Goal: Information Seeking & Learning: Learn about a topic

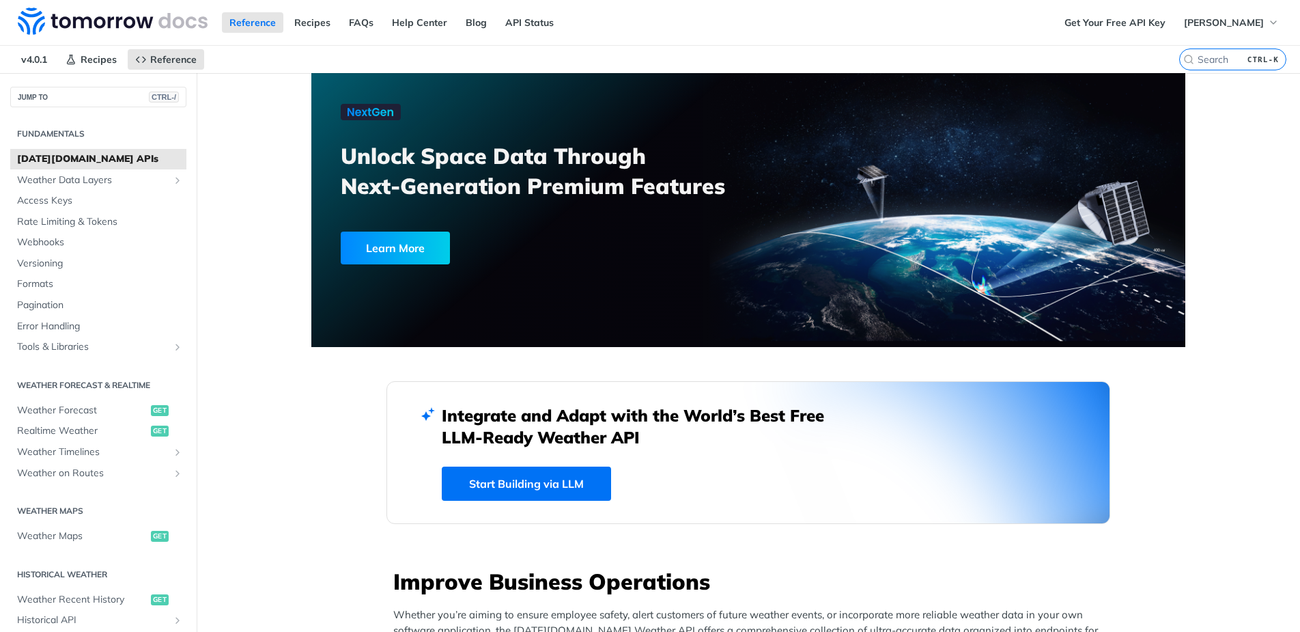
scroll to position [572, 0]
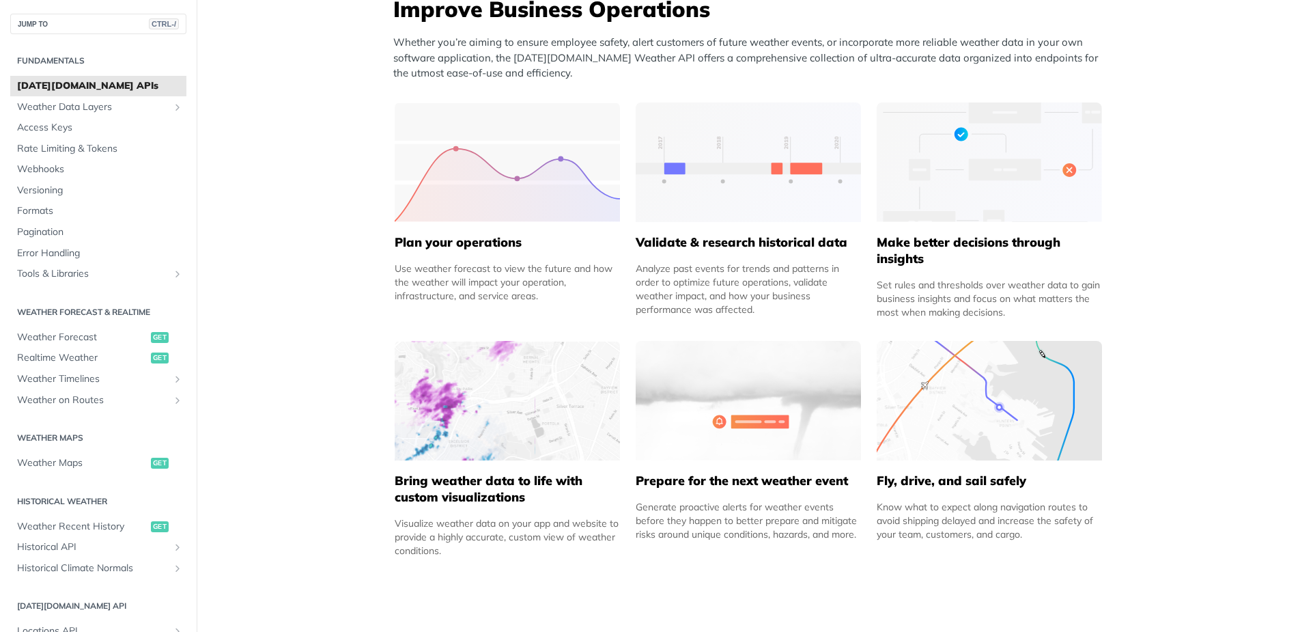
drag, startPoint x: 776, startPoint y: 307, endPoint x: 625, endPoint y: 245, distance: 163.6
click at [625, 245] on div "Improve Business Operations Whether you’re aiming to ensure employee safety, al…" at bounding box center [749, 281] width 724 height 574
copy div "Validate & research historical data Analyze past events for trends and patterns…"
click at [817, 304] on div "Analyze past events for trends and patterns in order to optimize future operati…" at bounding box center [748, 289] width 225 height 55
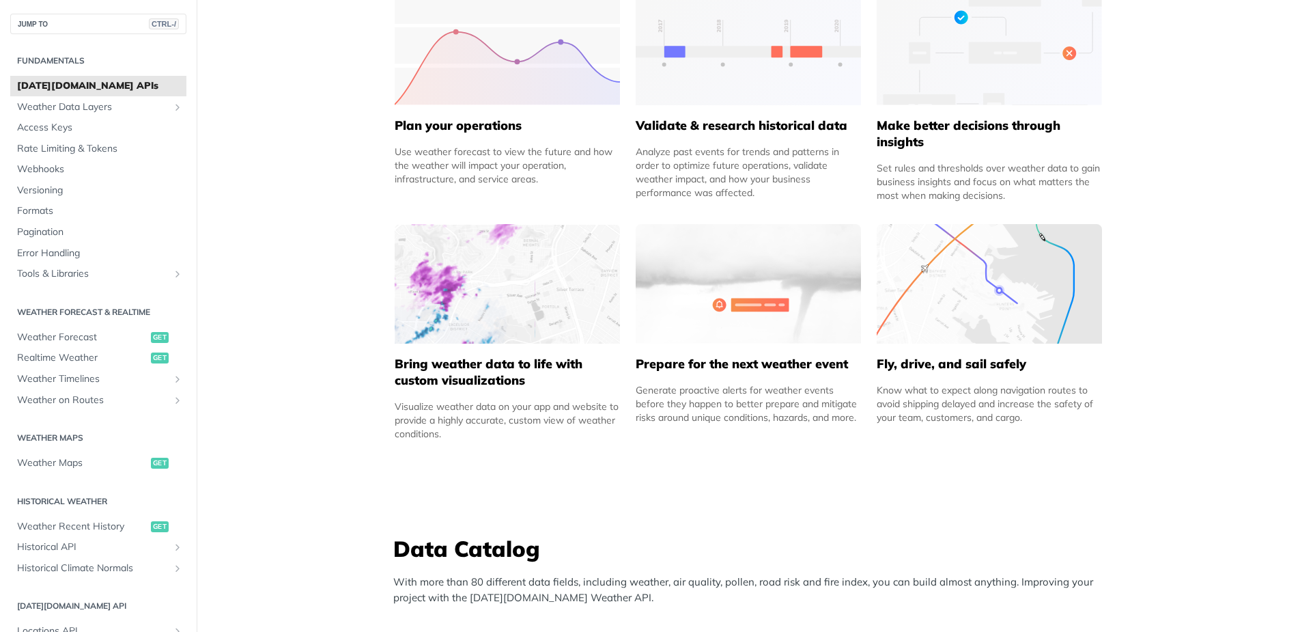
scroll to position [701, 0]
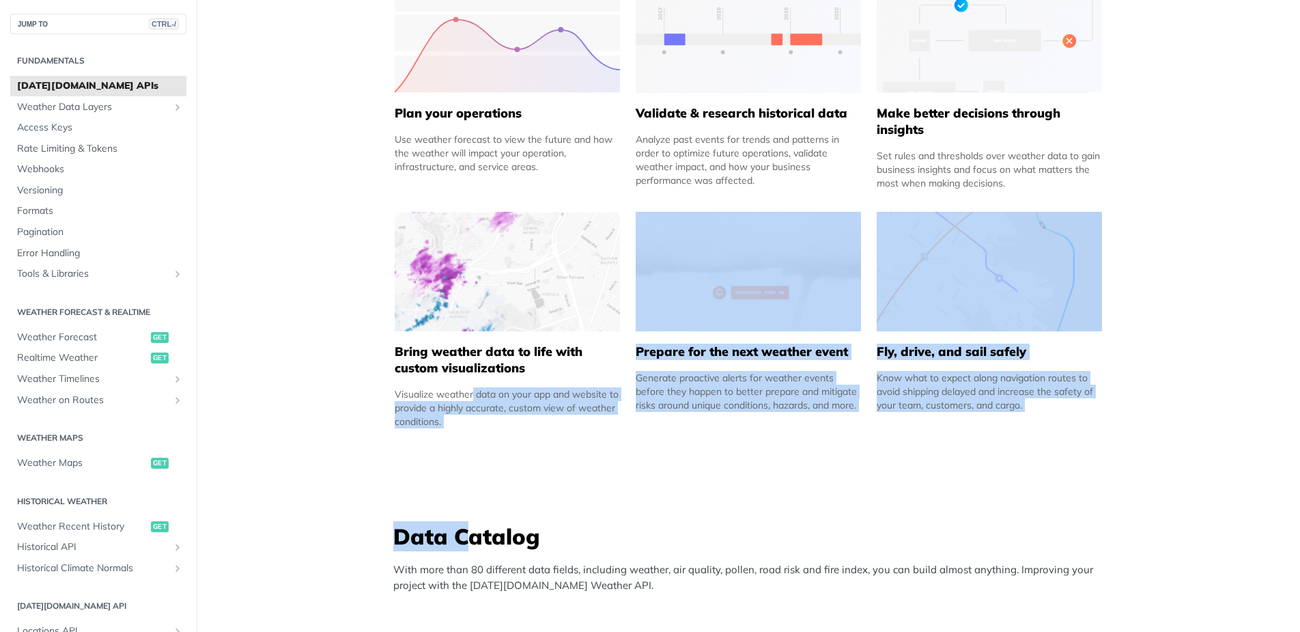
drag, startPoint x: 462, startPoint y: 446, endPoint x: 388, endPoint y: 380, distance: 99.2
copy div "Visualize weather data on your app and website to provide a highly accurate, cu…"
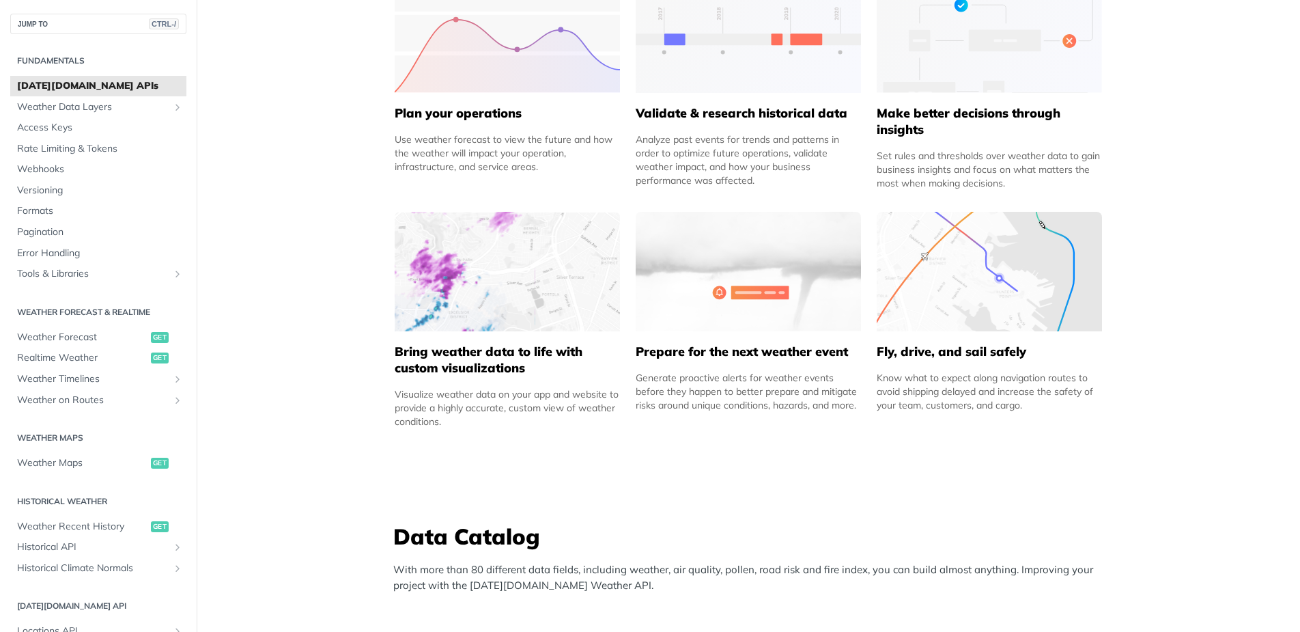
click at [512, 359] on h5 "Bring weather data to life with custom visualizations" at bounding box center [507, 359] width 225 height 33
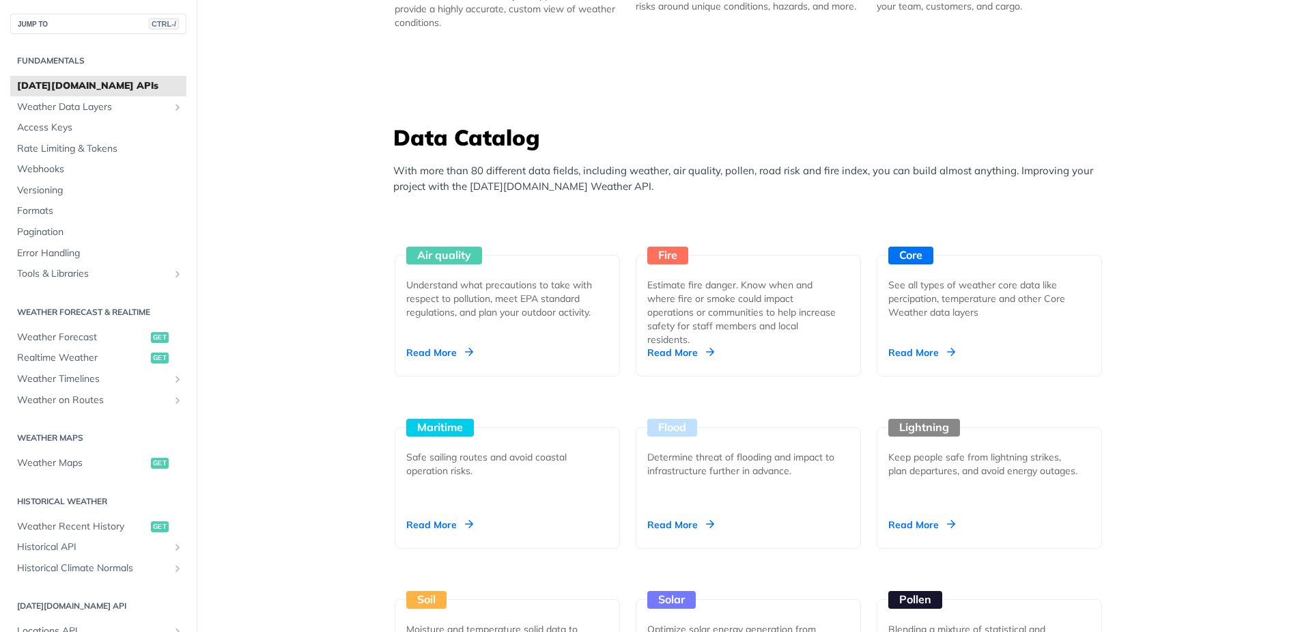
scroll to position [1101, 0]
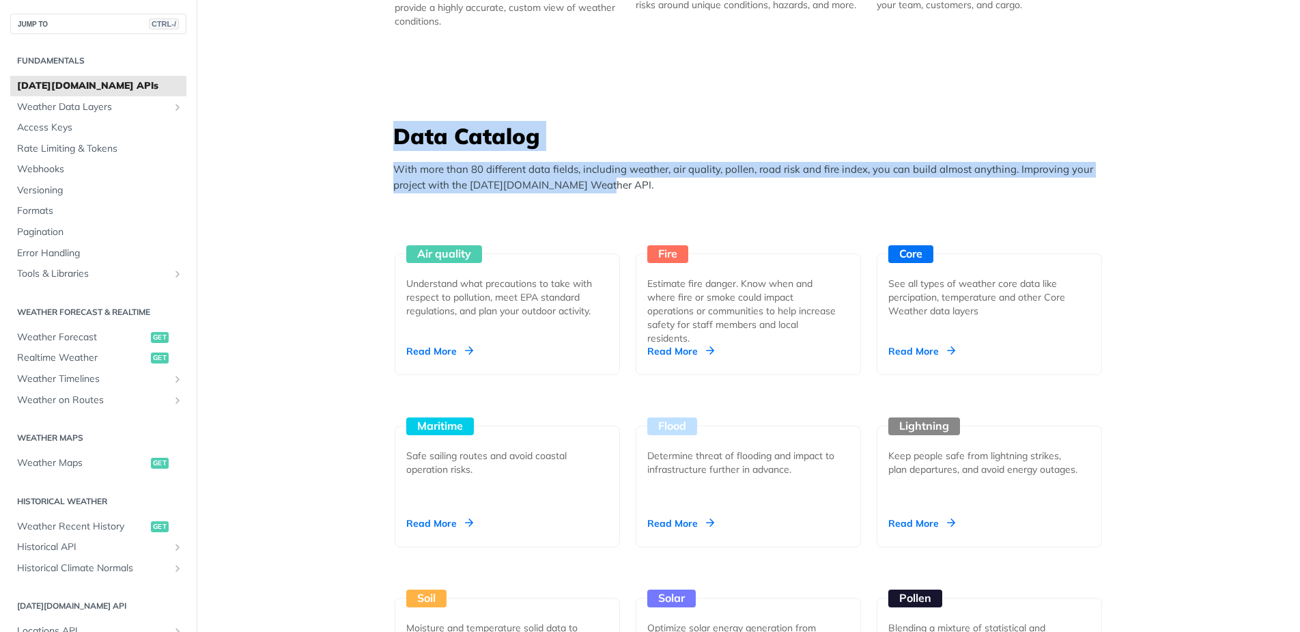
drag, startPoint x: 332, startPoint y: 147, endPoint x: 619, endPoint y: 197, distance: 291.1
copy div "Data Catalog With more than 80 different data fields, including weather, air qu…"
click at [637, 186] on p "With more than 80 different data fields, including weather, air quality, pollen…" at bounding box center [751, 177] width 717 height 31
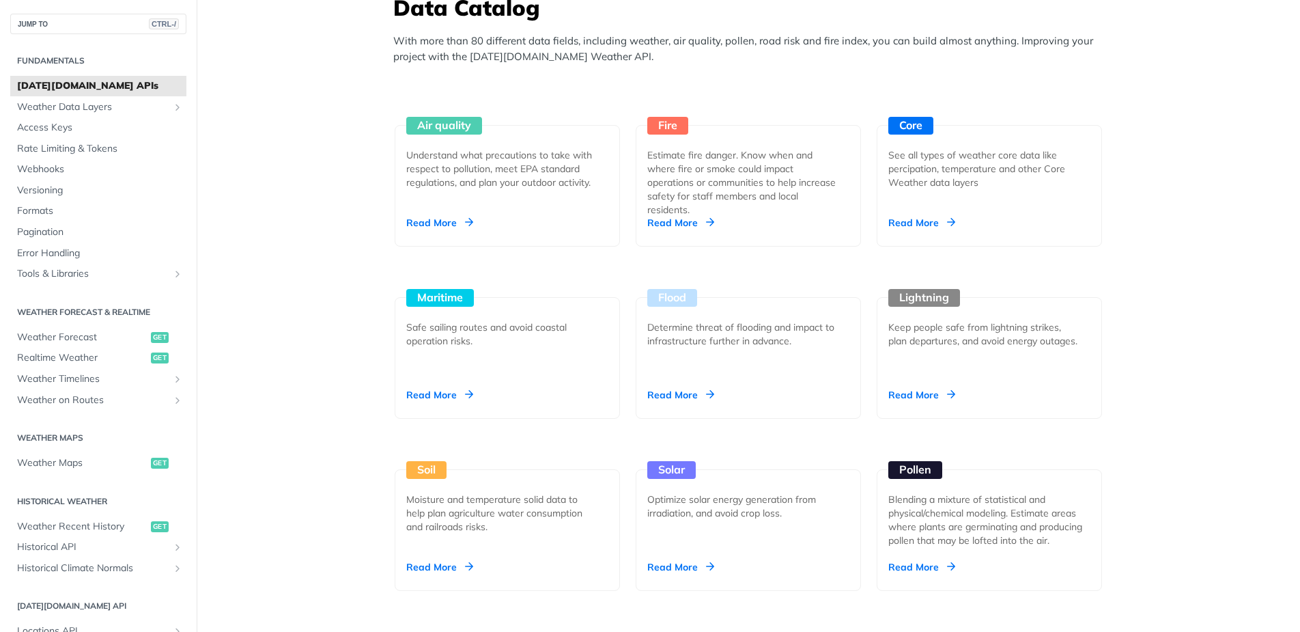
scroll to position [1230, 0]
drag, startPoint x: 356, startPoint y: 107, endPoint x: 610, endPoint y: 230, distance: 281.6
click at [610, 230] on div "Unlock Space Data Through Next-Generation Premium Features Learn More Integrate…" at bounding box center [748, 628] width 874 height 3571
copy div "Air quality Understand what precautions to take with respect to pollution, meet…"
click at [305, 153] on main "JUMP TO CTRL-/ Fundamentals [DATE][DOMAIN_NAME] APIs Weather Data Layers Core P…" at bounding box center [650, 628] width 1300 height 3571
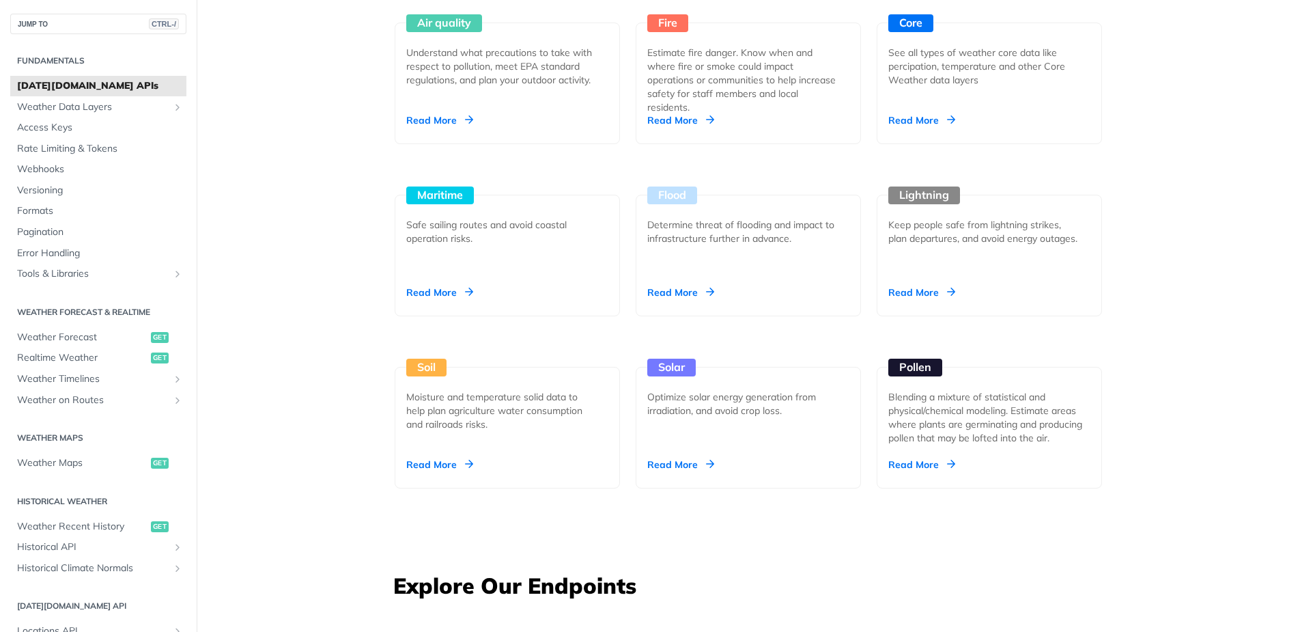
scroll to position [1391, 0]
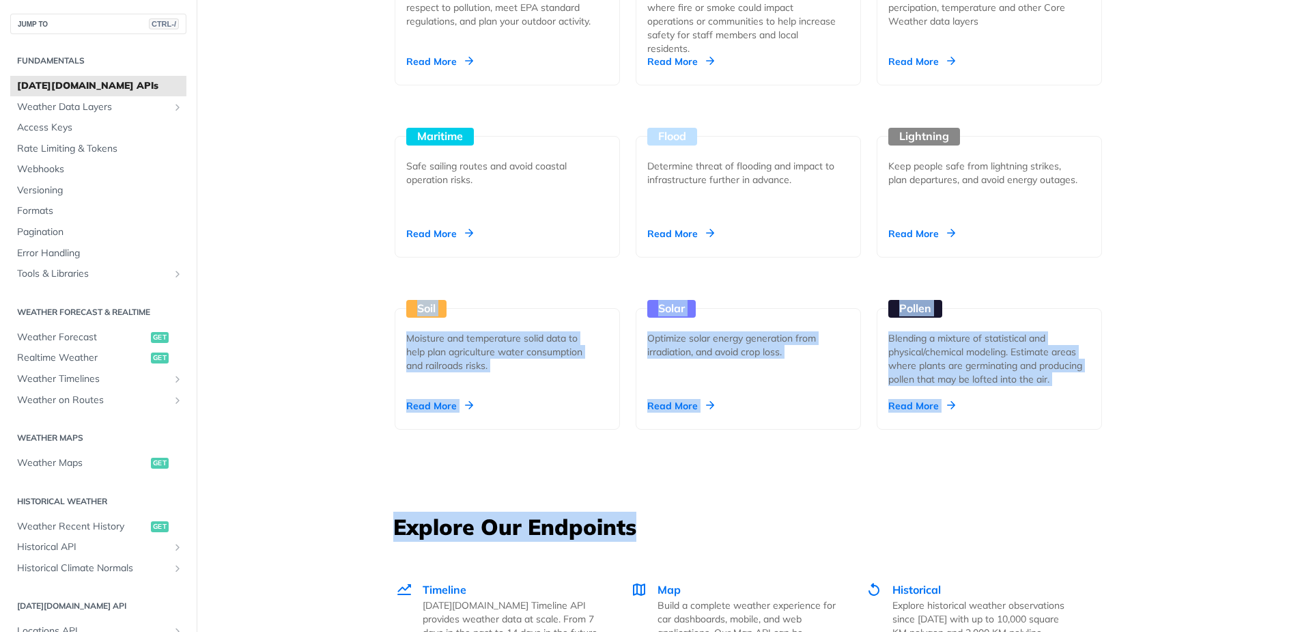
drag, startPoint x: 1136, startPoint y: 432, endPoint x: 384, endPoint y: 313, distance: 761.2
click at [384, 313] on div "Unlock Space Data Through Next-Generation Premium Features Learn More Integrate…" at bounding box center [748, 467] width 874 height 3571
copy div "Soil Moisture and temperature solid data to help plan agriculture water consump…"
click at [266, 357] on main "JUMP TO CTRL-/ Fundamentals [DATE][DOMAIN_NAME] APIs Weather Data Layers Core P…" at bounding box center [650, 467] width 1300 height 3571
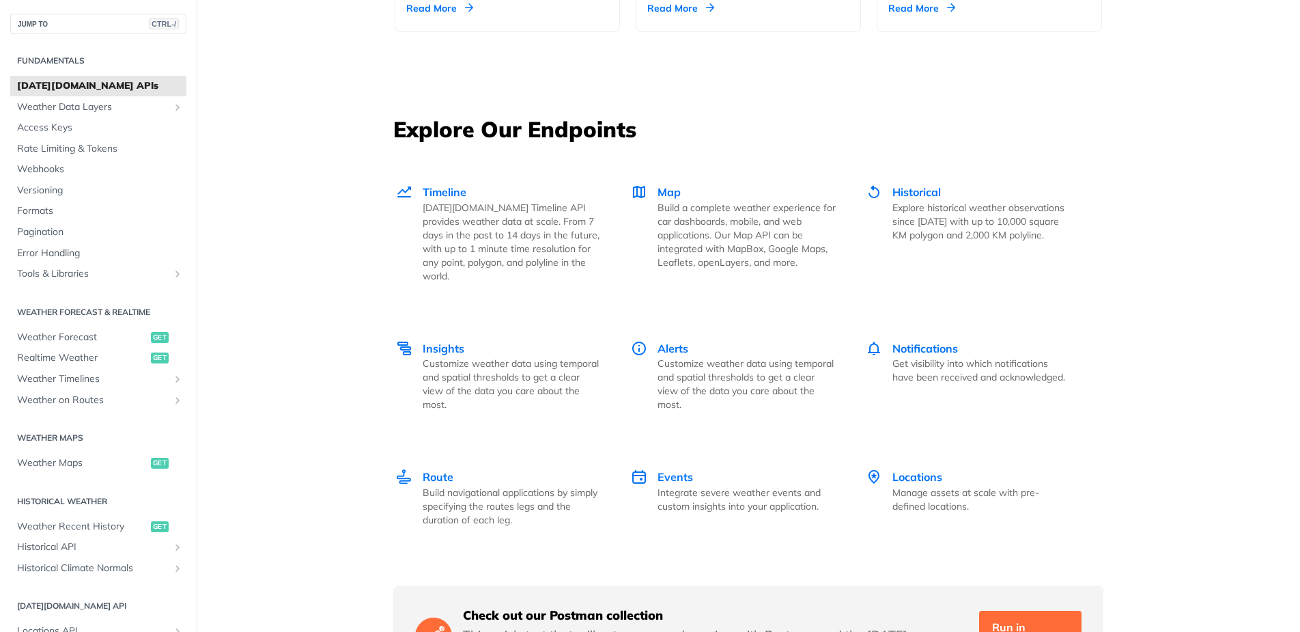
scroll to position [1793, 0]
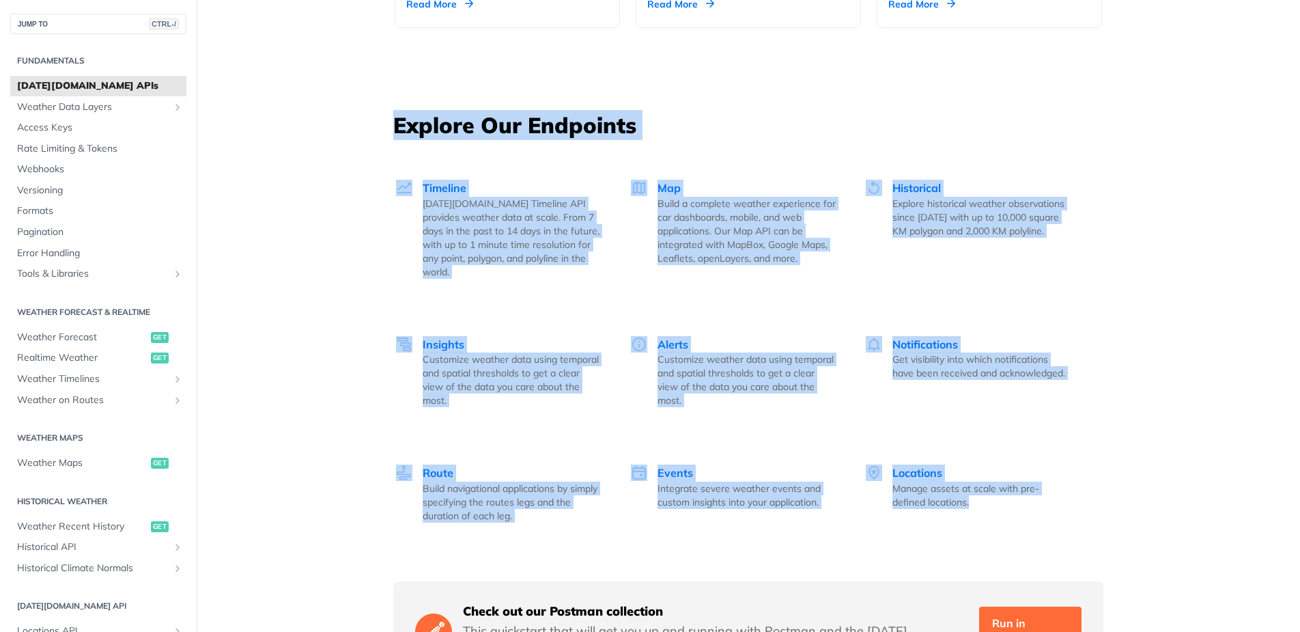
drag, startPoint x: 1108, startPoint y: 510, endPoint x: 360, endPoint y: 127, distance: 840.2
click at [360, 127] on div "Unlock Space Data Through Next-Generation Premium Features Learn More Integrate…" at bounding box center [748, 66] width 874 height 3571
copy div "Explore Our Endpoints Timeline Tomorrow.io Timeline API provides weather data a…"
click at [324, 406] on div "Unlock Space Data Through Next-Generation Premium Features Learn More Integrate…" at bounding box center [748, 66] width 874 height 3571
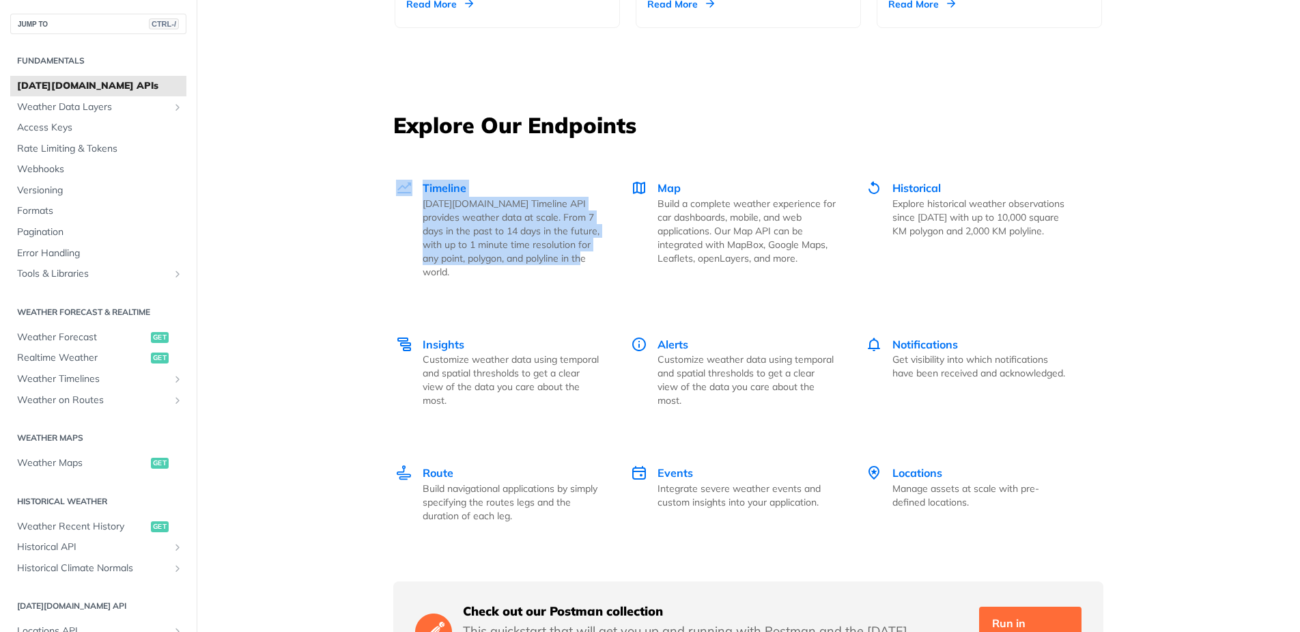
drag, startPoint x: 390, startPoint y: 192, endPoint x: 606, endPoint y: 267, distance: 228.5
click at [606, 267] on div "Unlock Space Data Through Next-Generation Premium Features Learn More Integrate…" at bounding box center [748, 66] width 874 height 3571
copy div "Timeline Tomorrow.io Timeline API provides weather data at scale. From 7 days i…"
click at [337, 283] on div "Unlock Space Data Through Next-Generation Premium Features Learn More Integrate…" at bounding box center [748, 66] width 874 height 3571
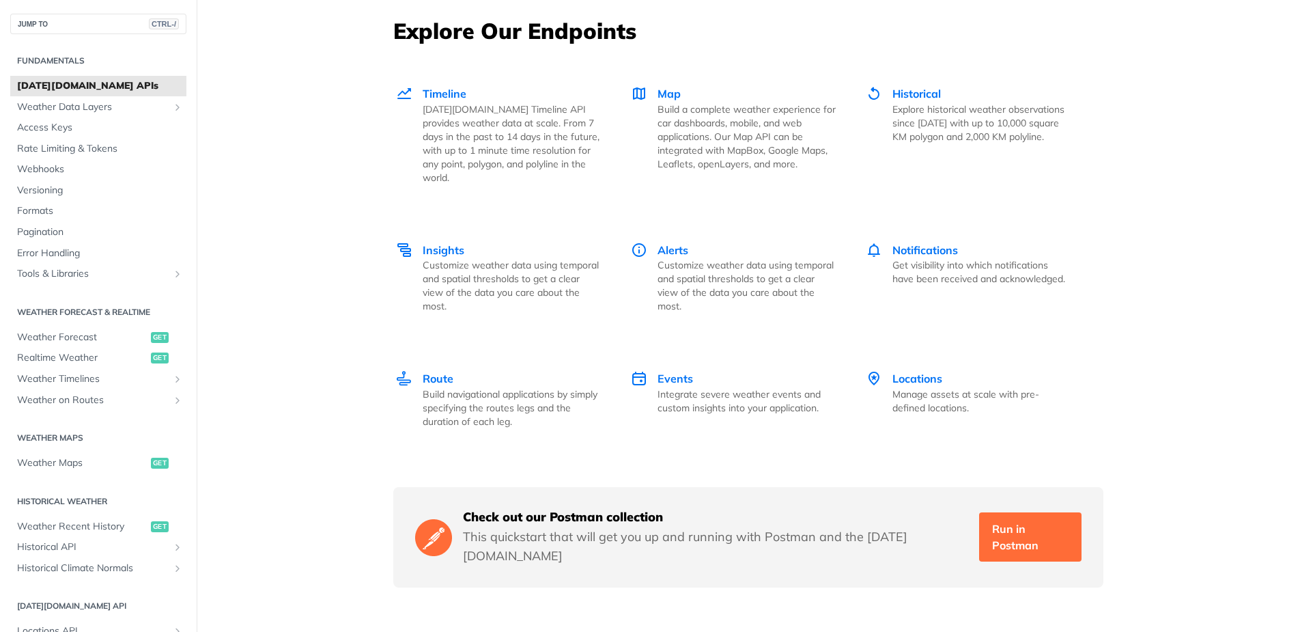
scroll to position [1889, 0]
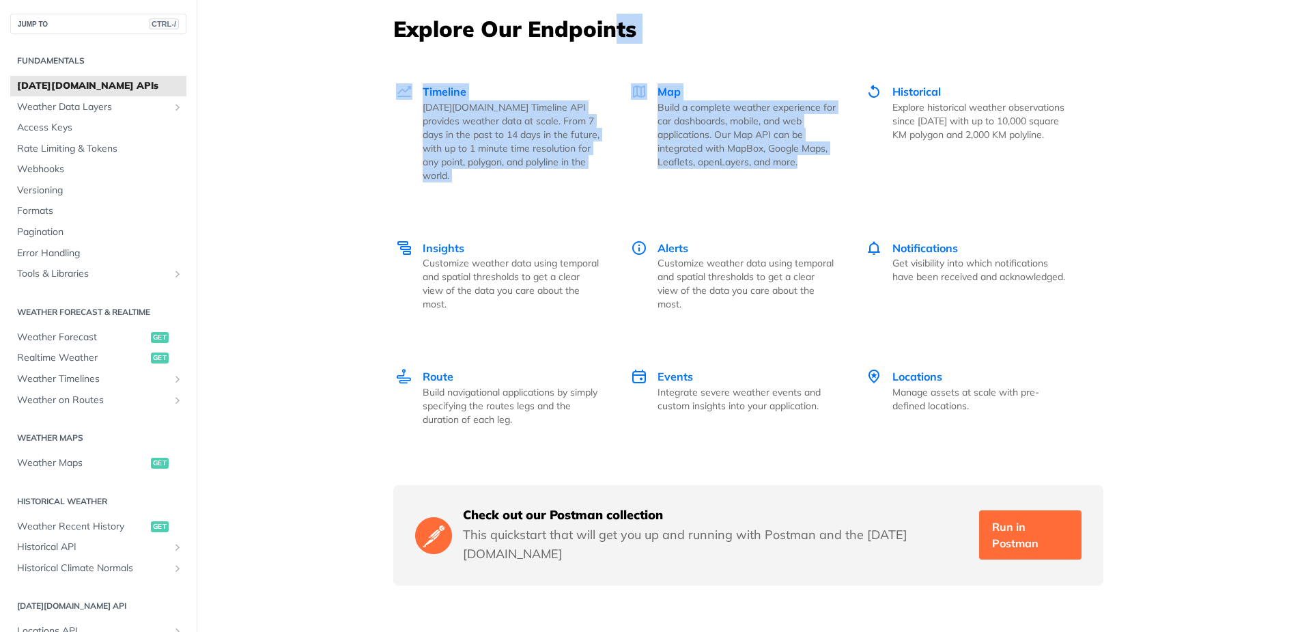
drag, startPoint x: 613, startPoint y: 54, endPoint x: 815, endPoint y: 170, distance: 232.5
click at [815, 170] on div "Explore Our Endpoints Timeline Tomorrow.io Timeline API provides weather data a…" at bounding box center [748, 300] width 710 height 572
copy div "ts Timeline Tomorrow.io Timeline API provides weather data at scale. From 7 day…"
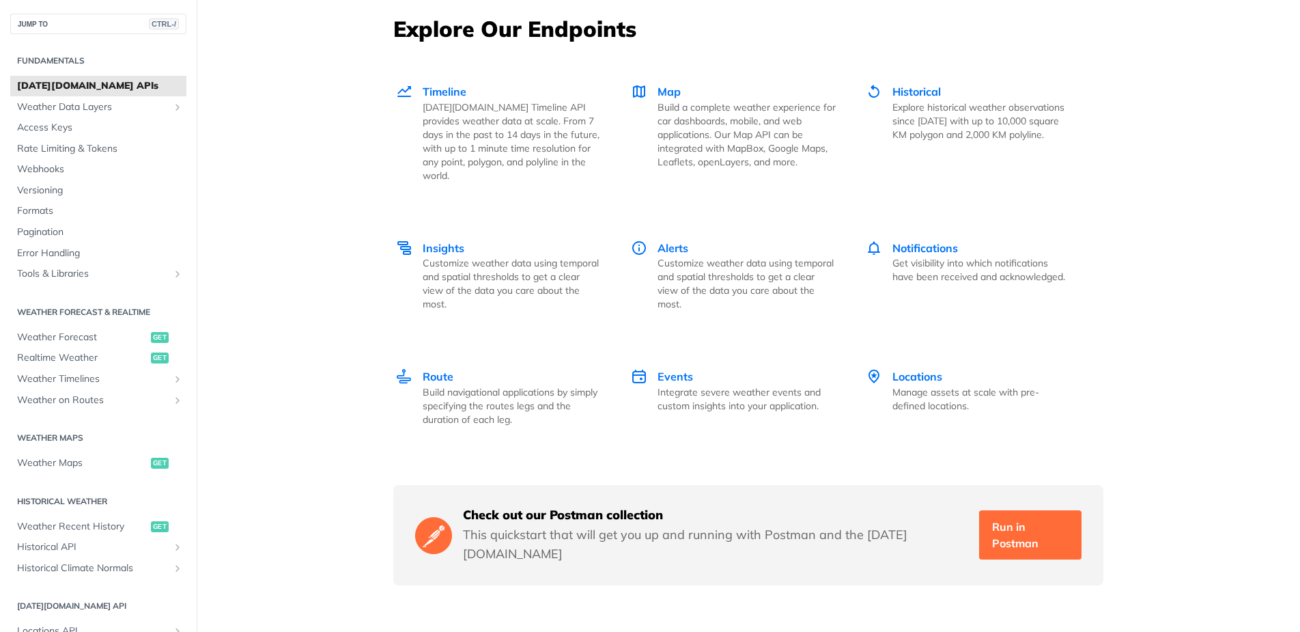
click at [1097, 161] on div "Timeline Tomorrow.io Timeline API provides weather data at scale. From 7 days i…" at bounding box center [749, 255] width 709 height 400
drag, startPoint x: 1101, startPoint y: 162, endPoint x: 856, endPoint y: 82, distance: 257.8
copy div "Historical Explore historical weather observations since 2000 with up to 10,000…"
click at [1086, 231] on div "Timeline Tomorrow.io Timeline API provides weather data at scale. From 7 days i…" at bounding box center [749, 255] width 709 height 400
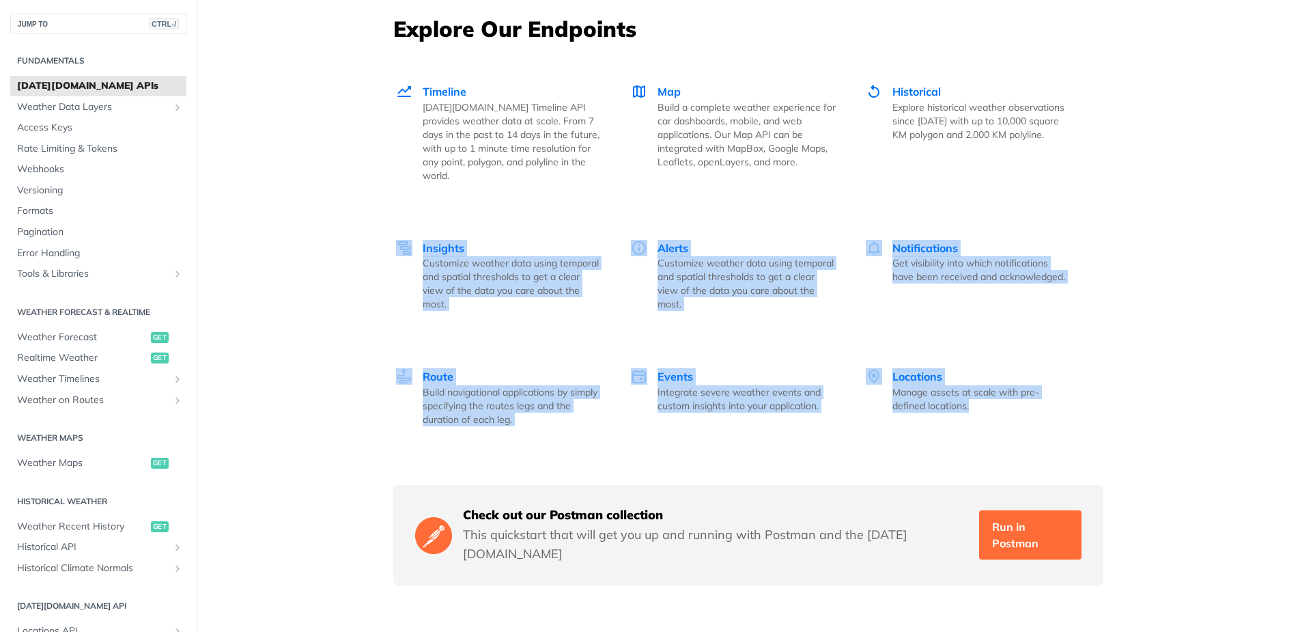
drag, startPoint x: 350, startPoint y: 221, endPoint x: 1058, endPoint y: 413, distance: 733.9
copy div "Insights Customize weather data using temporal and spatial thresholds to get a …"
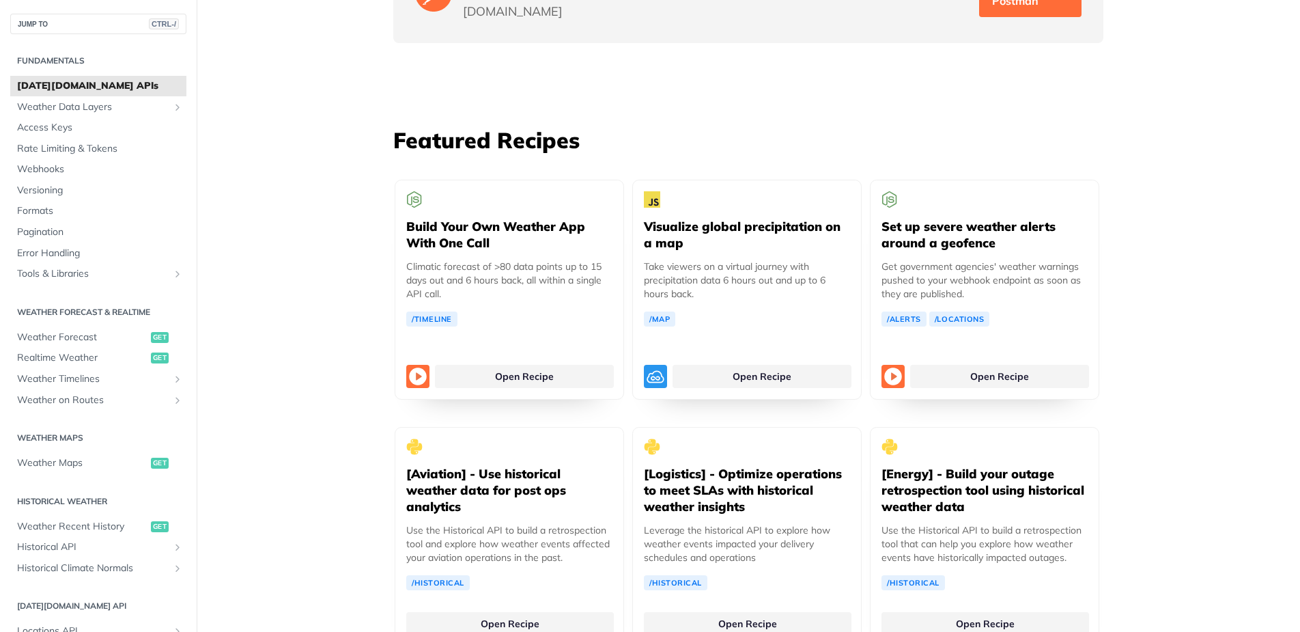
scroll to position [2432, 0]
drag, startPoint x: 359, startPoint y: 104, endPoint x: 658, endPoint y: 130, distance: 300.2
click at [678, 124] on h3 "Featured Recipes" at bounding box center [748, 139] width 710 height 30
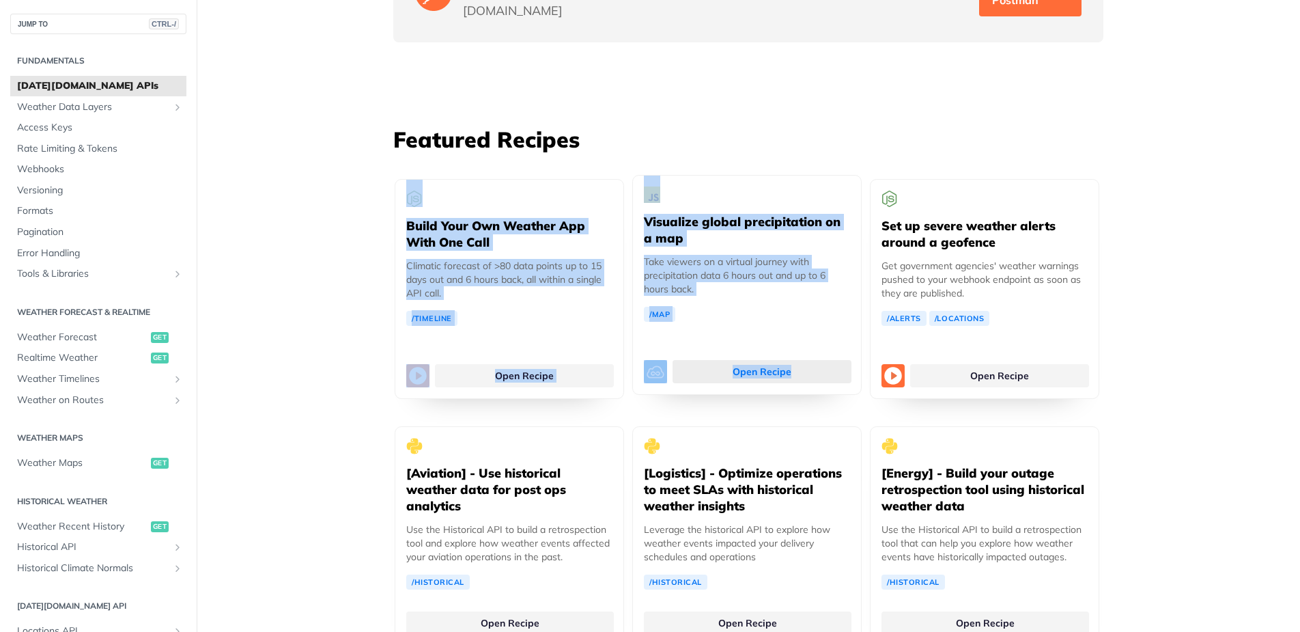
drag, startPoint x: 626, startPoint y: 109, endPoint x: 828, endPoint y: 338, distance: 305.3
click at [828, 338] on div "Featured Recipes Build Your Own Weather App With One Call Climatic forecast of …" at bounding box center [748, 409] width 710 height 571
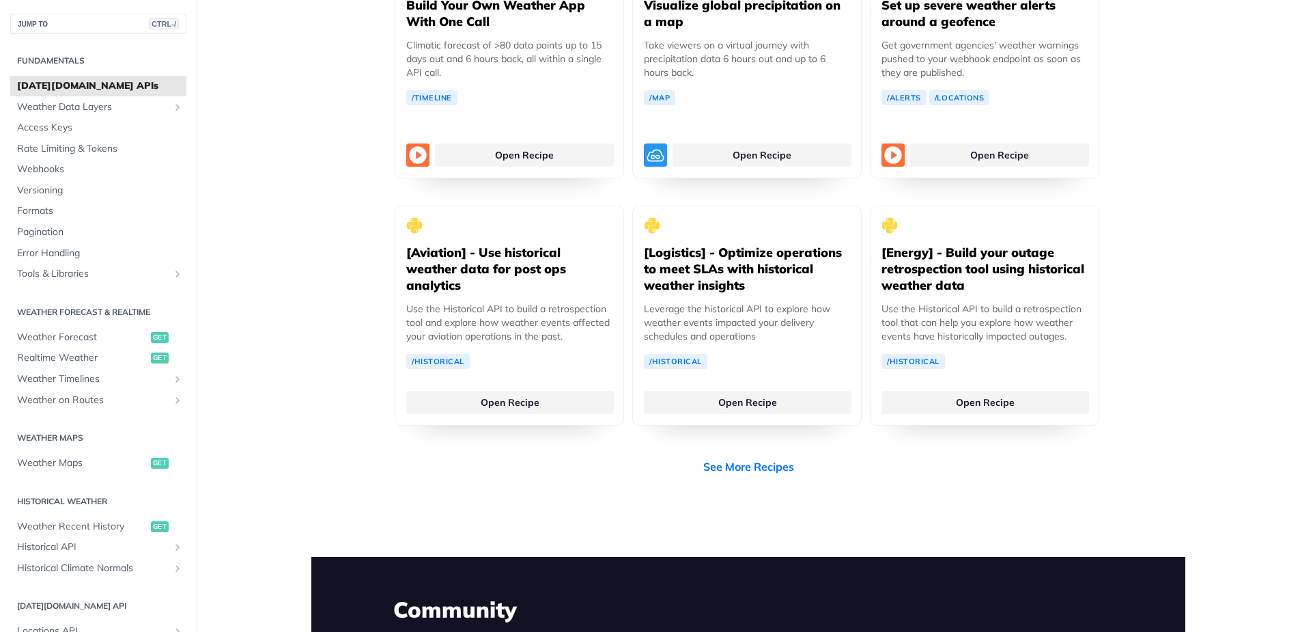
scroll to position [2653, 0]
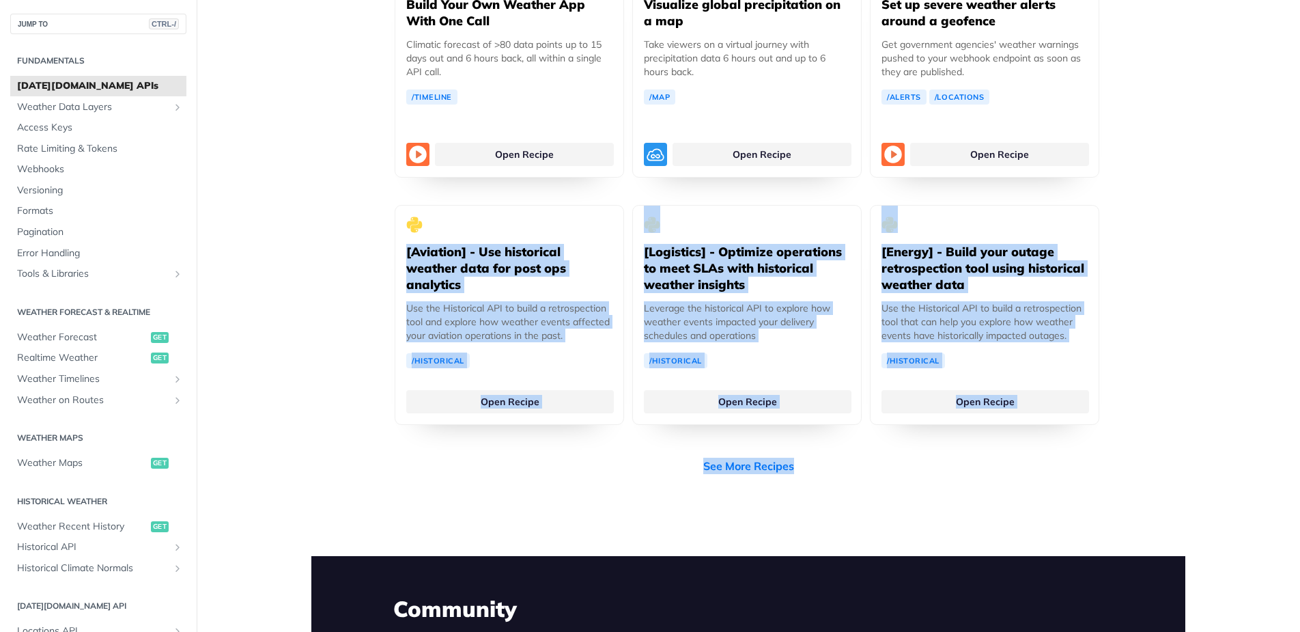
drag, startPoint x: 1144, startPoint y: 413, endPoint x: 387, endPoint y: 223, distance: 780.9
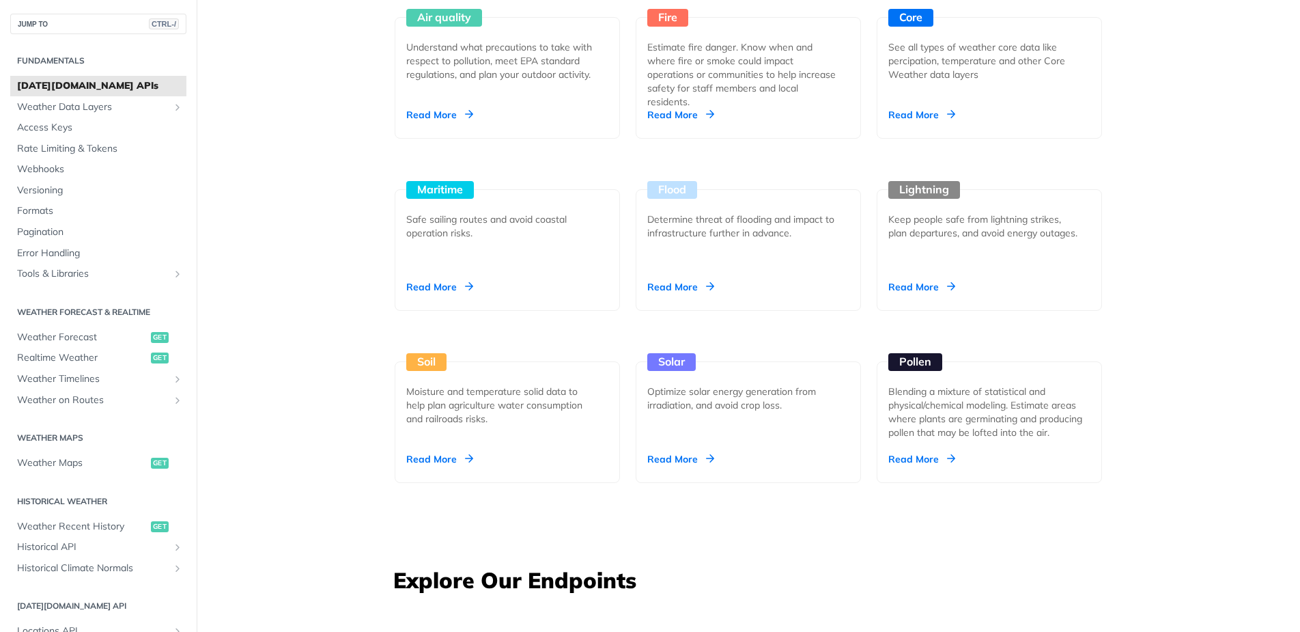
scroll to position [1338, 0]
click at [681, 457] on div "Read More" at bounding box center [680, 458] width 67 height 14
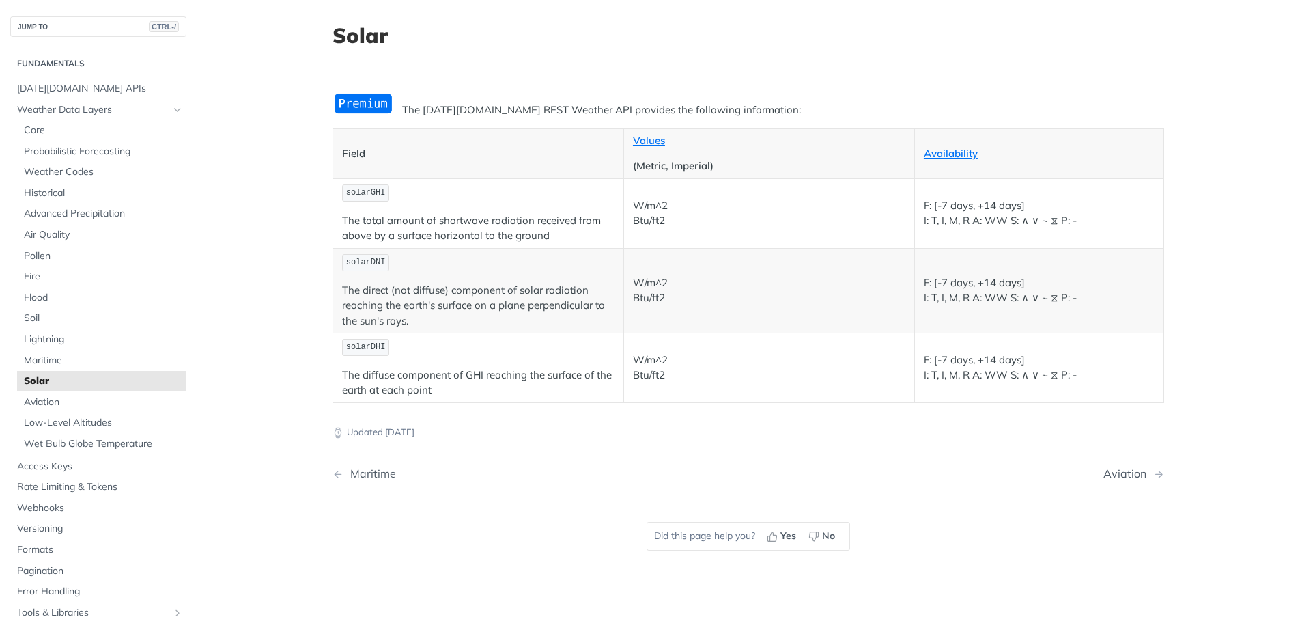
scroll to position [80, 0]
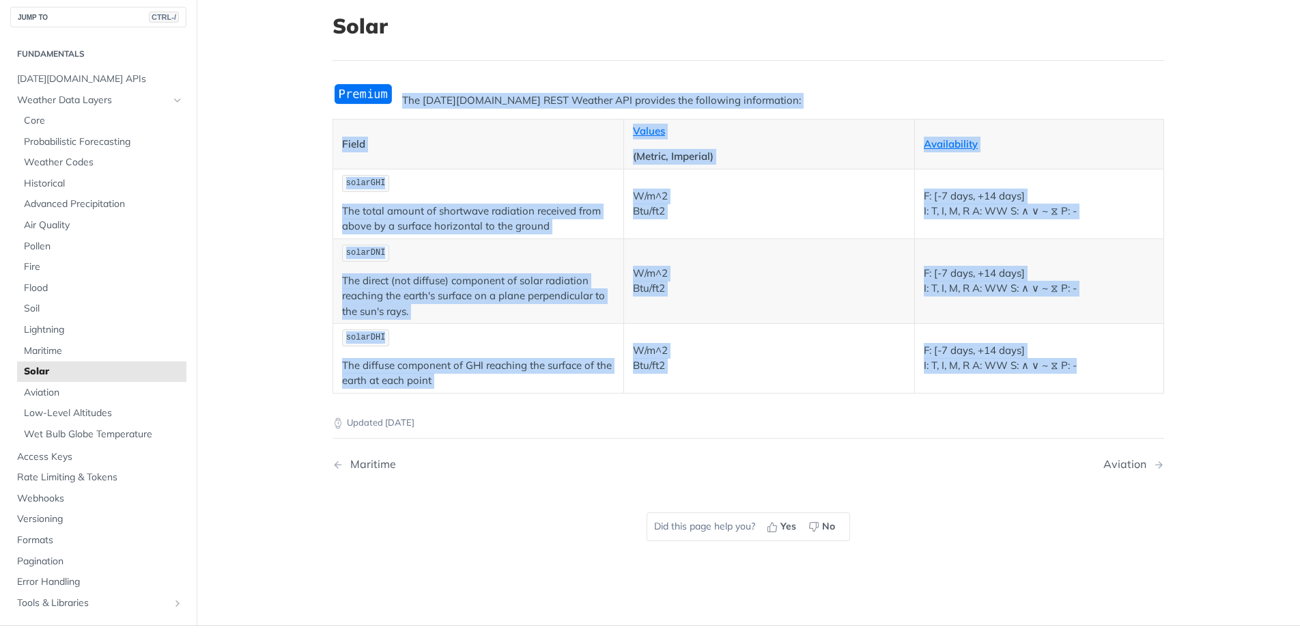
drag, startPoint x: 290, startPoint y: 66, endPoint x: 1101, endPoint y: 403, distance: 878.6
click at [1101, 403] on main "JUMP TO CTRL-/ Fundamentals [DATE][DOMAIN_NAME] APIs Weather Data Layers Core P…" at bounding box center [650, 309] width 1300 height 632
copy div "The [DATE][DOMAIN_NAME] REST Weather API provides the following information: Fi…"
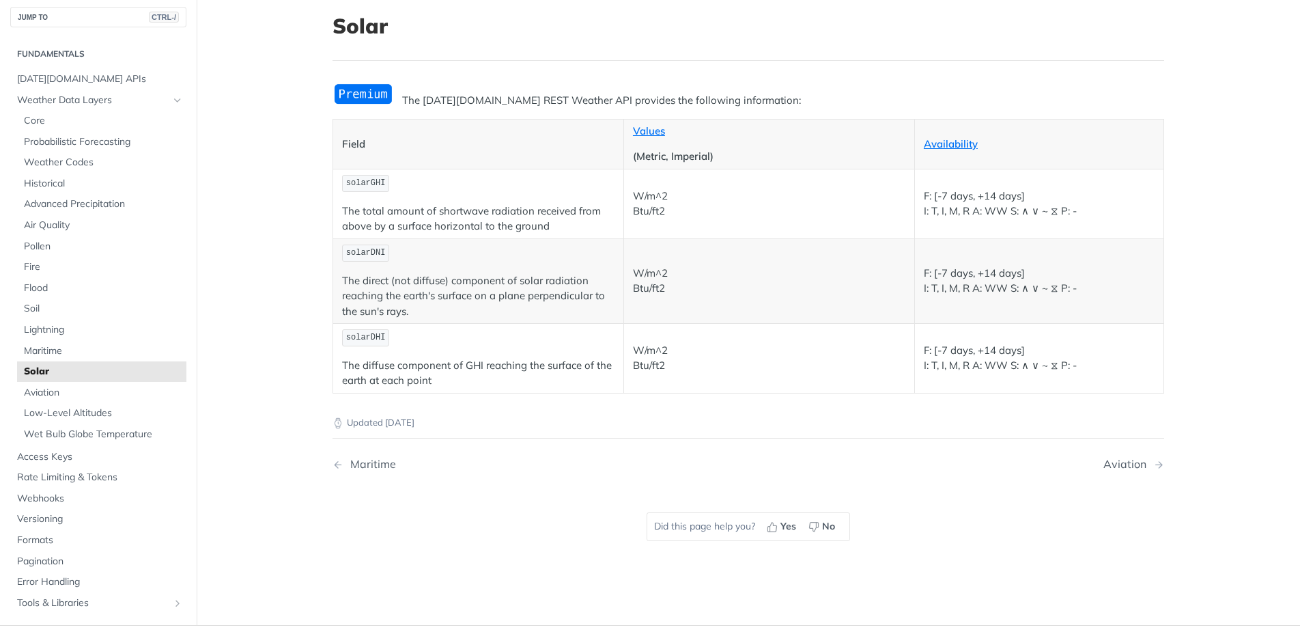
click at [987, 449] on nav "Maritime Aviation" at bounding box center [749, 464] width 832 height 40
drag, startPoint x: 693, startPoint y: 215, endPoint x: 628, endPoint y: 197, distance: 67.4
click at [633, 197] on p "W/m^2 Btu/ft2" at bounding box center [769, 203] width 272 height 31
copy p "W/m^2 Btu/ft2"
click at [748, 330] on td "W/m^2 Btu/ft2" at bounding box center [768, 359] width 291 height 70
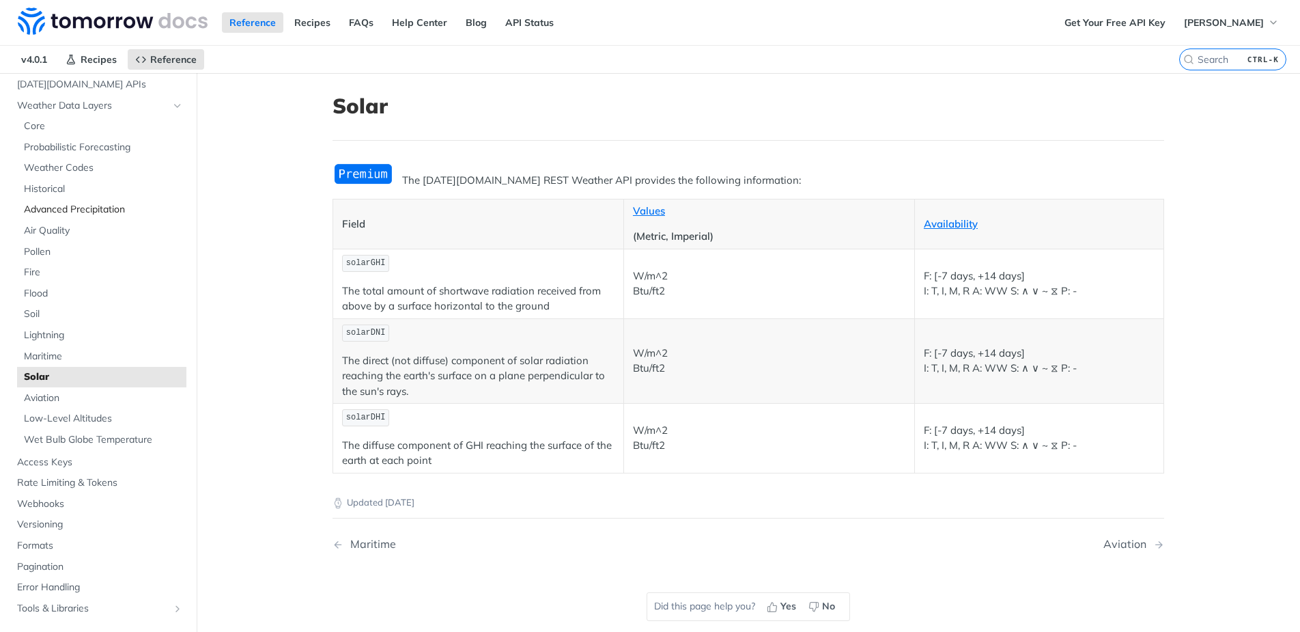
scroll to position [83, 0]
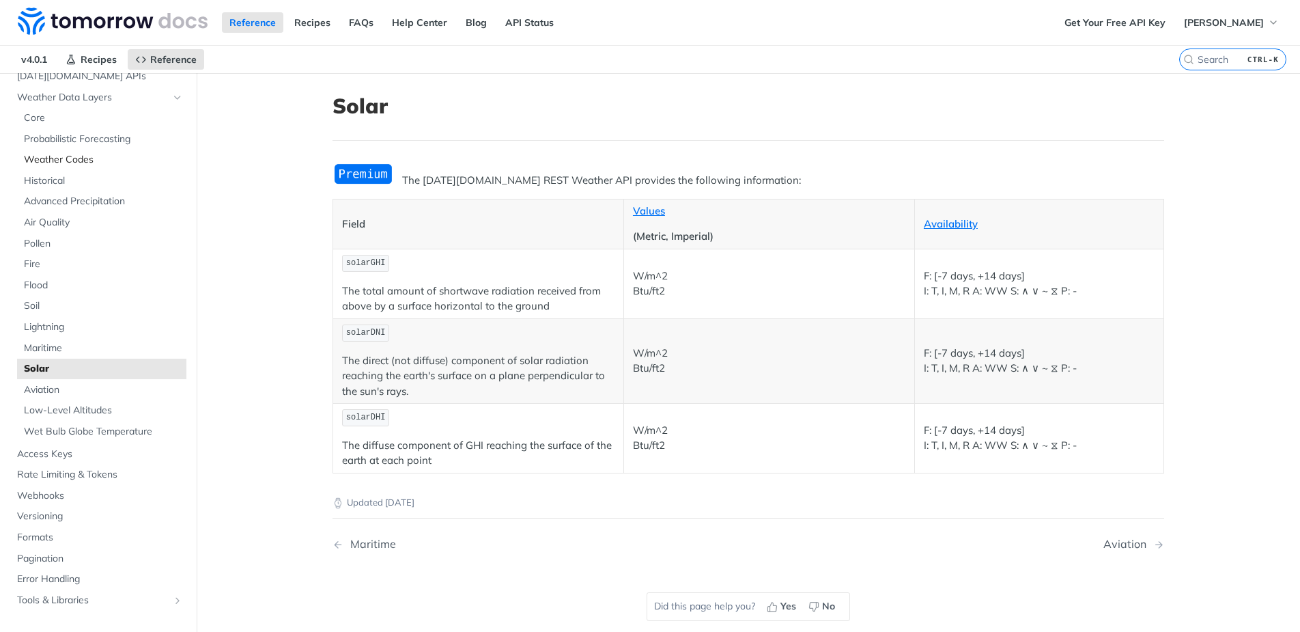
click at [87, 156] on span "Weather Codes" at bounding box center [103, 160] width 159 height 14
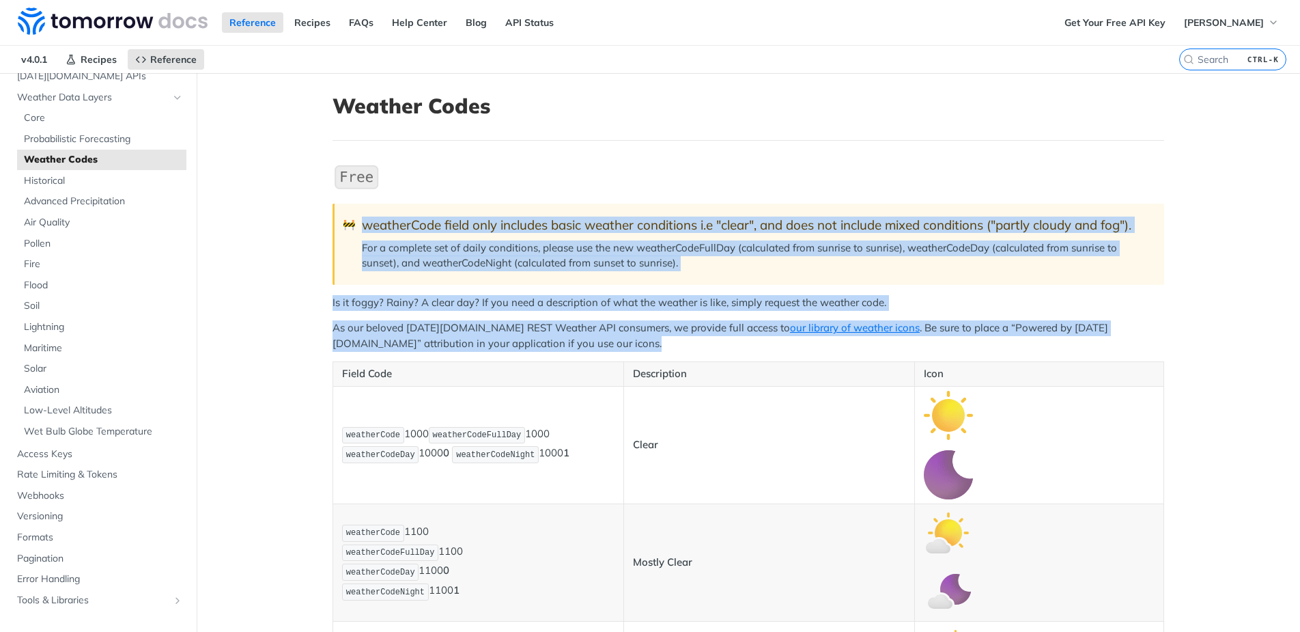
drag, startPoint x: 308, startPoint y: 210, endPoint x: 561, endPoint y: 352, distance: 290.5
copy div "weatherCode field only includes basic weather conditions i.e "clear", and does …"
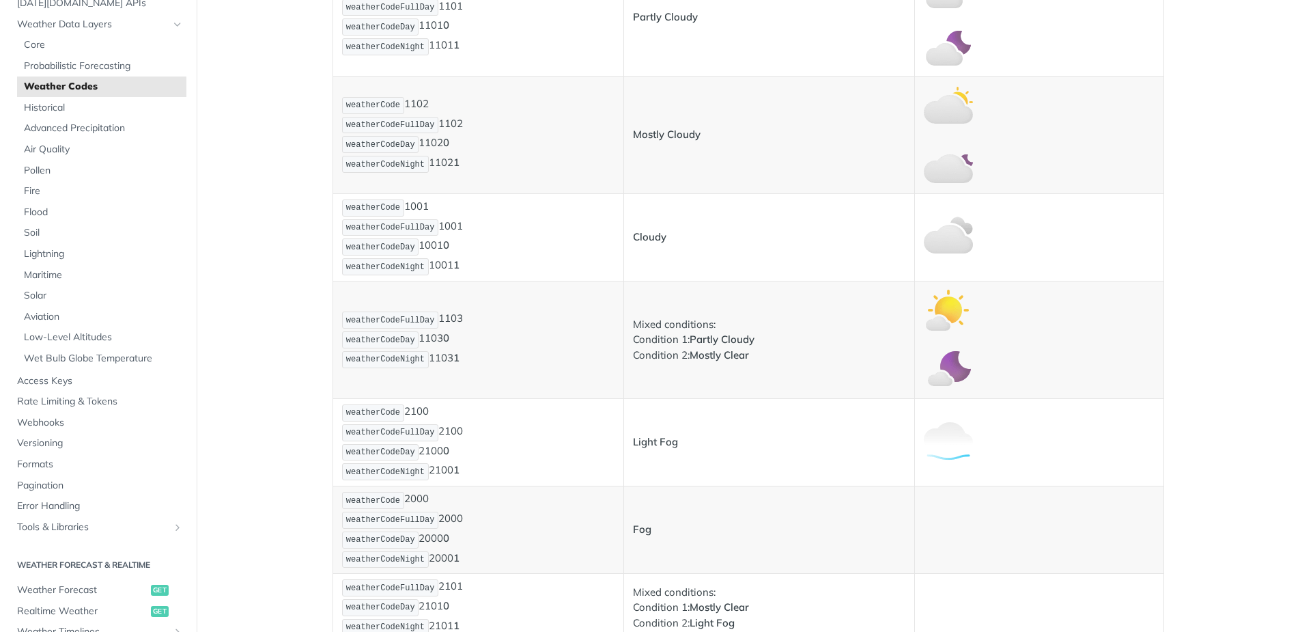
scroll to position [663, 0]
click at [51, 113] on span "Historical" at bounding box center [103, 108] width 159 height 14
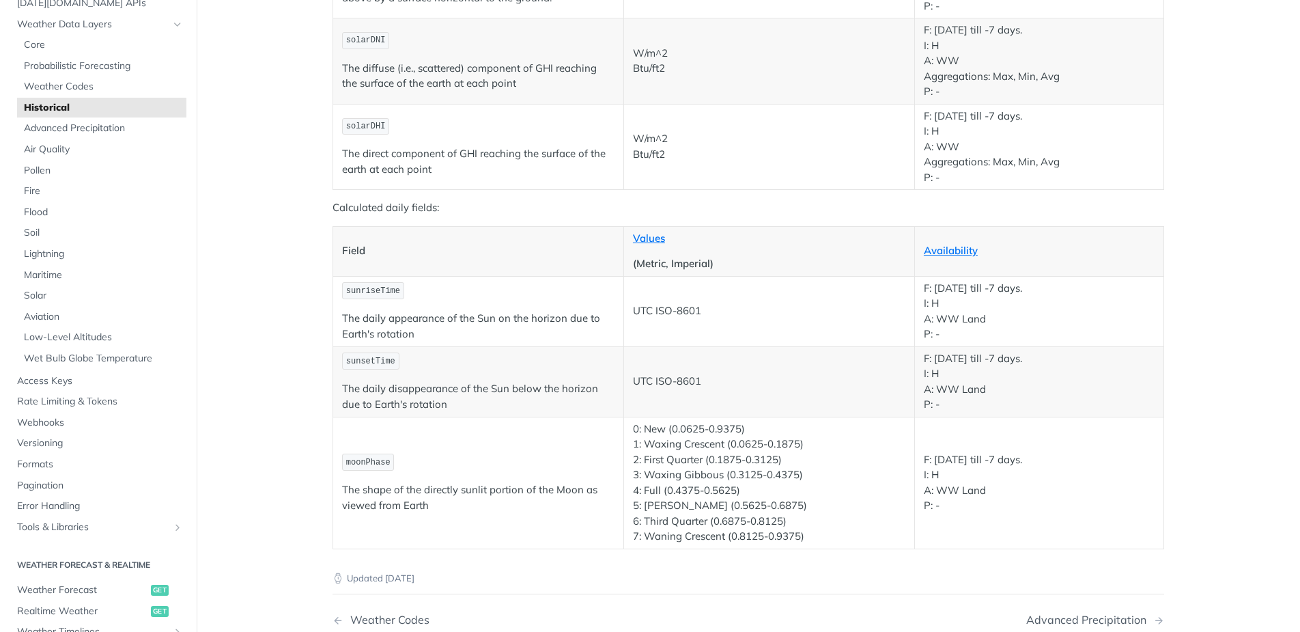
scroll to position [2264, 0]
click at [87, 130] on span "Advanced Precipitation" at bounding box center [103, 129] width 159 height 14
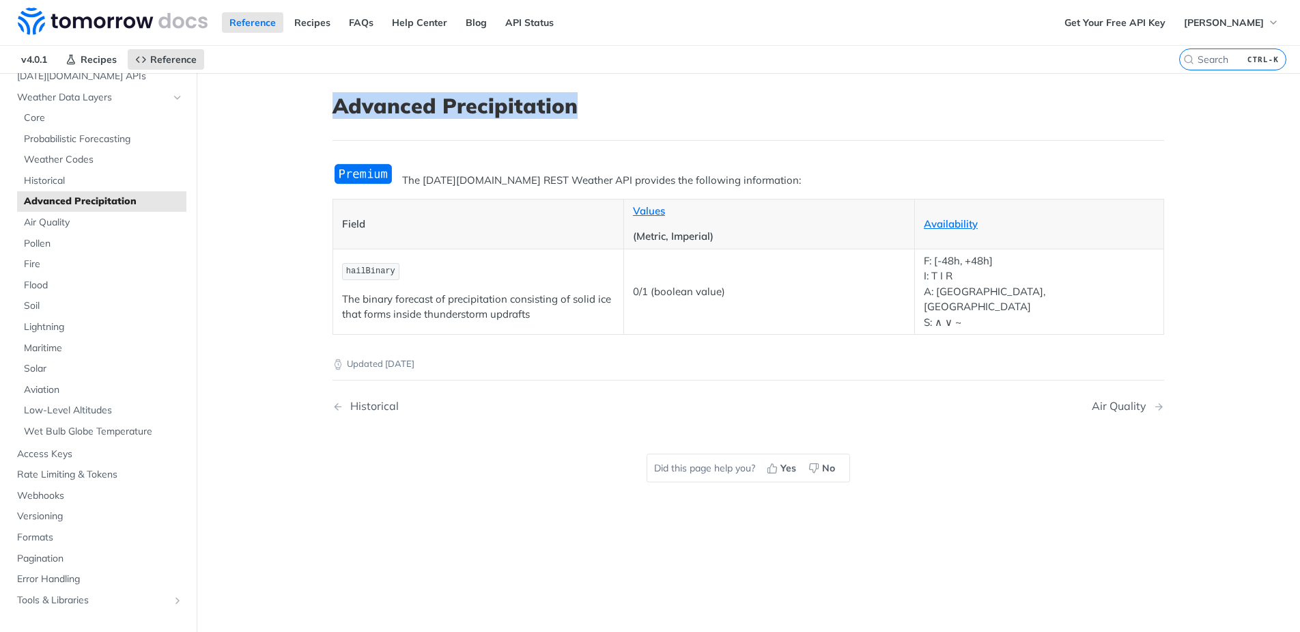
drag, startPoint x: 308, startPoint y: 96, endPoint x: 653, endPoint y: 111, distance: 345.2
click at [653, 111] on article "Advanced Precipitation The [DATE][DOMAIN_NAME] REST Weather API provides the fo…" at bounding box center [748, 389] width 874 height 632
copy h1 "Advanced Precipitation"
click at [480, 189] on div "The [DATE][DOMAIN_NAME] REST Weather API provides the following information: Fi…" at bounding box center [749, 249] width 832 height 172
click at [52, 366] on span "Solar" at bounding box center [103, 369] width 159 height 14
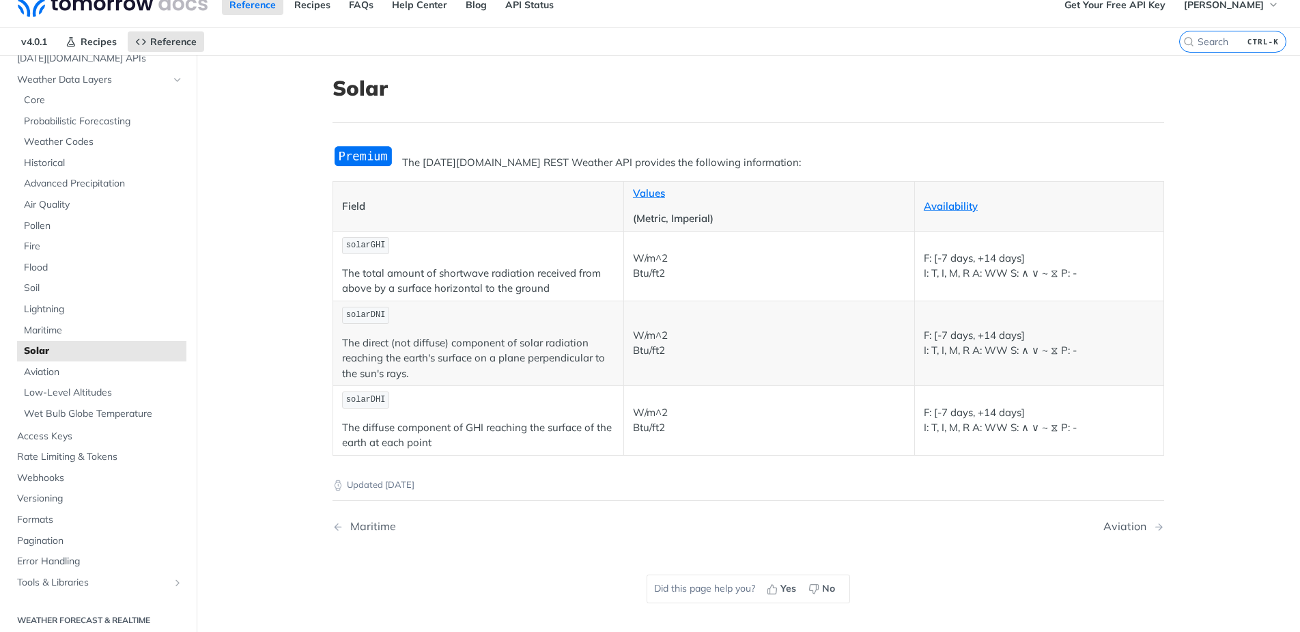
scroll to position [17, 0]
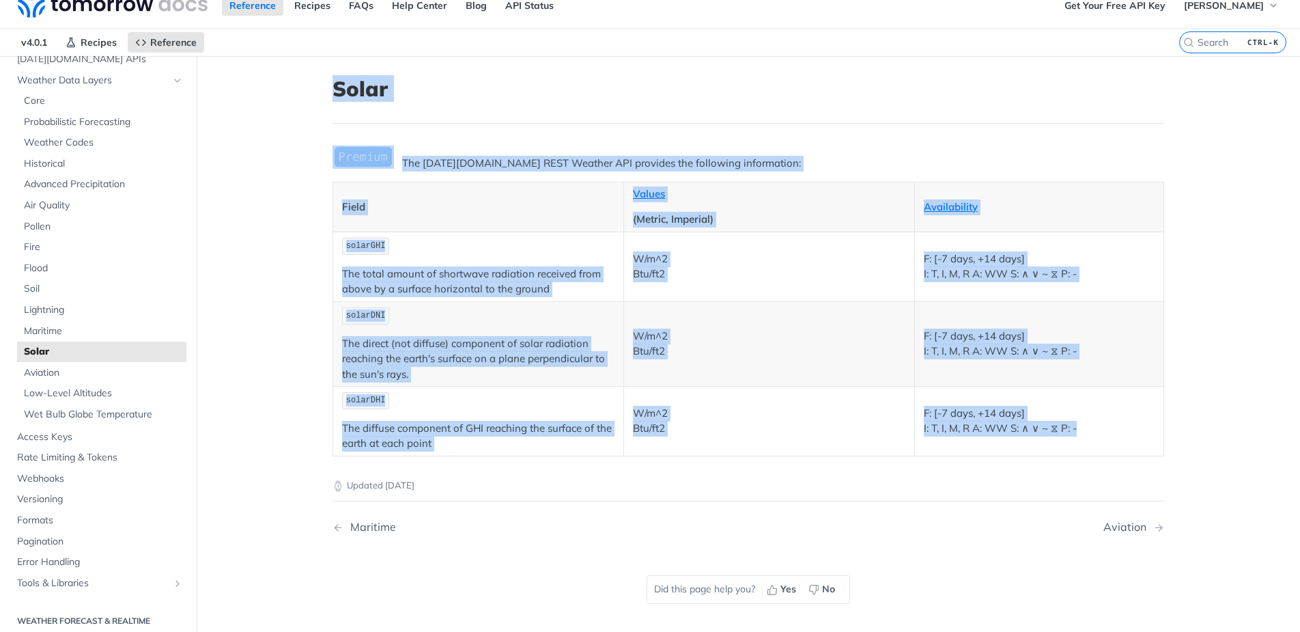
drag, startPoint x: 316, startPoint y: 73, endPoint x: 684, endPoint y: 471, distance: 541.7
click at [684, 471] on article "Solar The [DATE][DOMAIN_NAME] REST Weather API provides the following informati…" at bounding box center [748, 372] width 874 height 632
copy article "Solar The [DATE][DOMAIN_NAME] REST Weather API provides the following informati…"
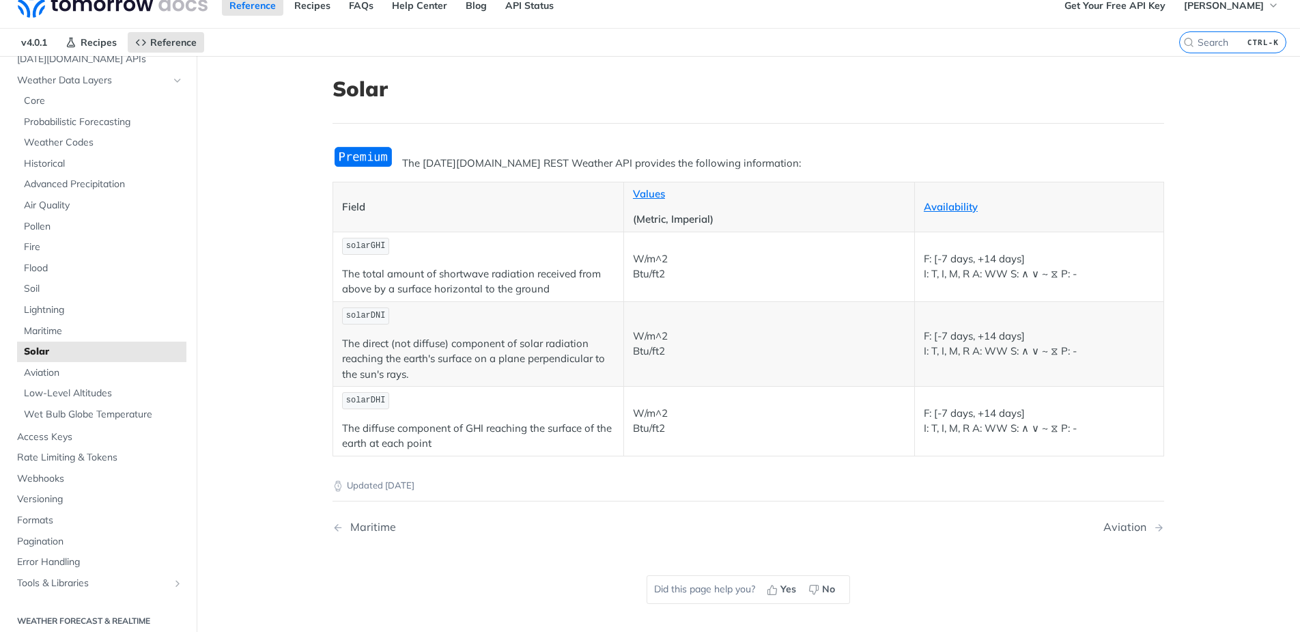
click at [662, 513] on nav "Maritime Aviation" at bounding box center [749, 527] width 832 height 40
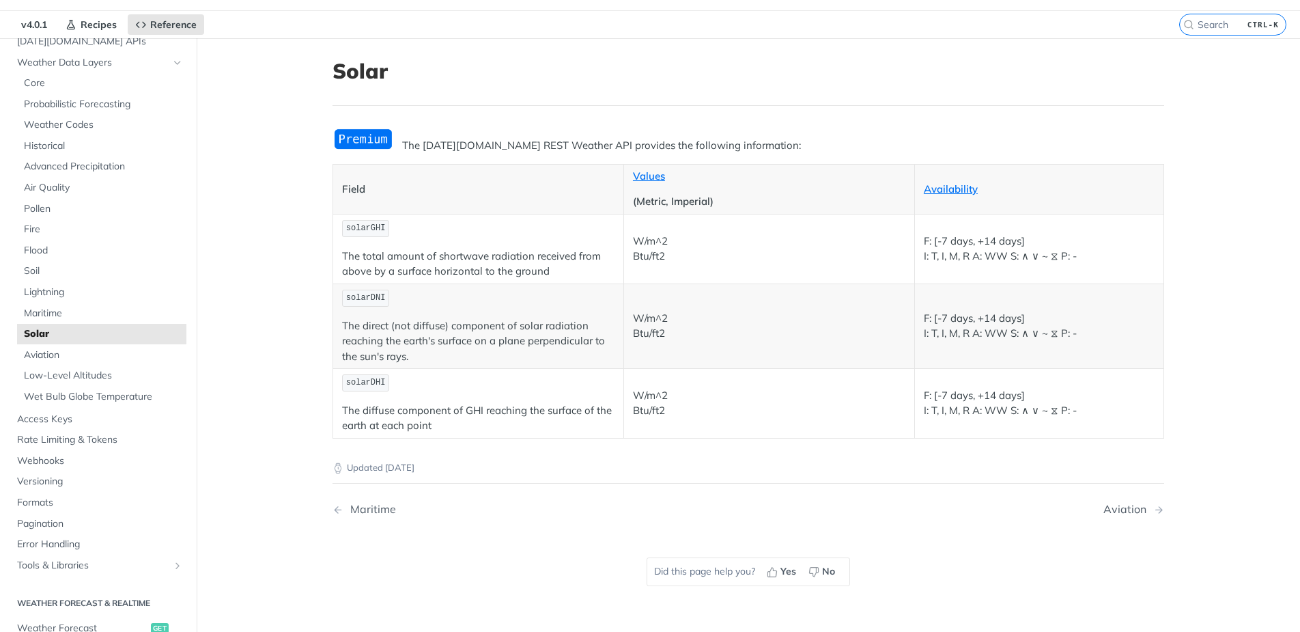
scroll to position [37, 0]
click at [78, 352] on span "Aviation" at bounding box center [103, 353] width 159 height 14
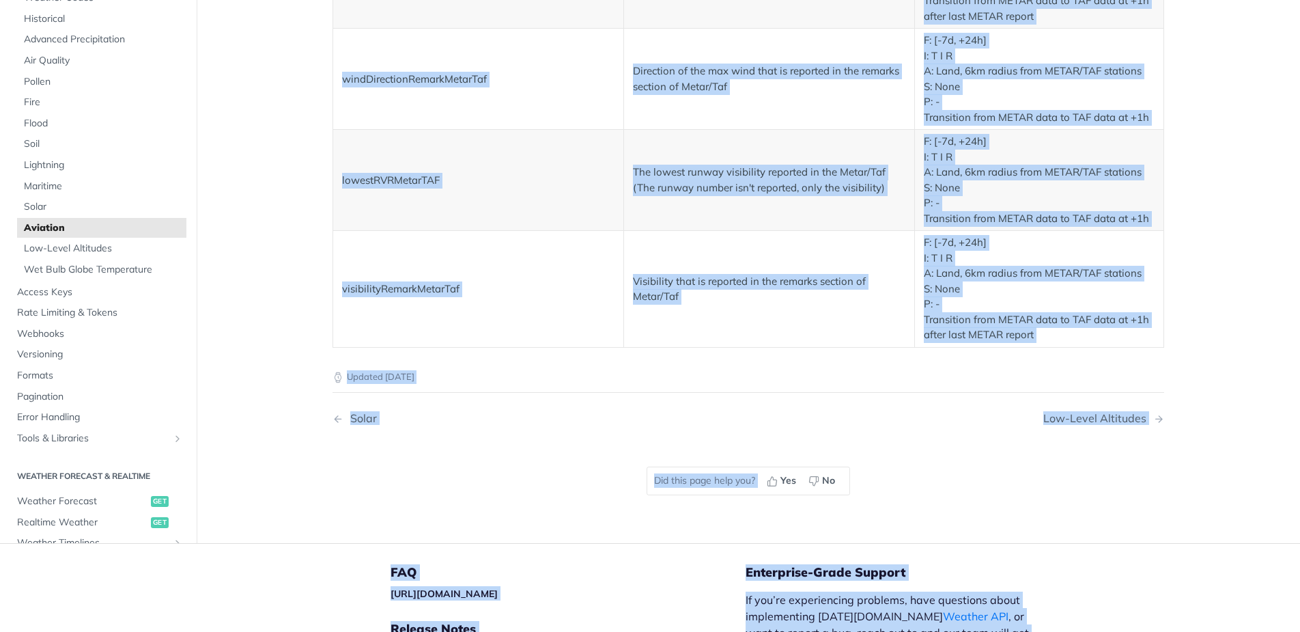
scroll to position [2594, 0]
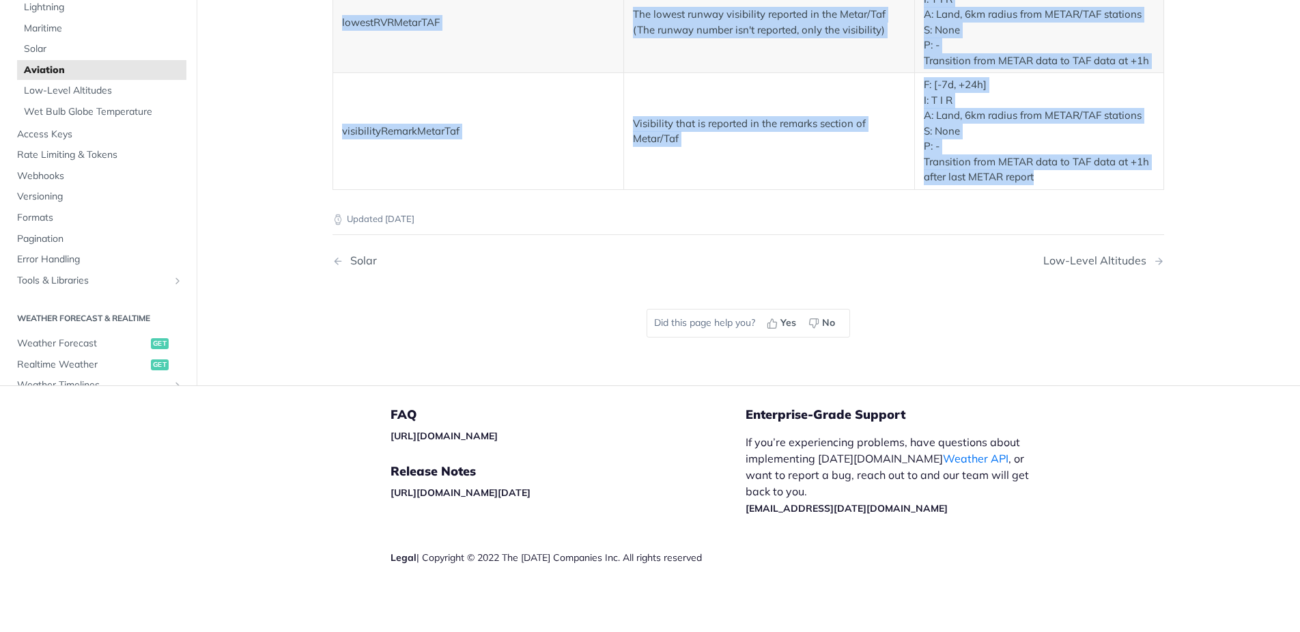
drag, startPoint x: 305, startPoint y: 36, endPoint x: 1089, endPoint y: 181, distance: 796.5
copy article "Aviation The [DATE][DOMAIN_NAME] REST Weather API provides aviation-related dat…"
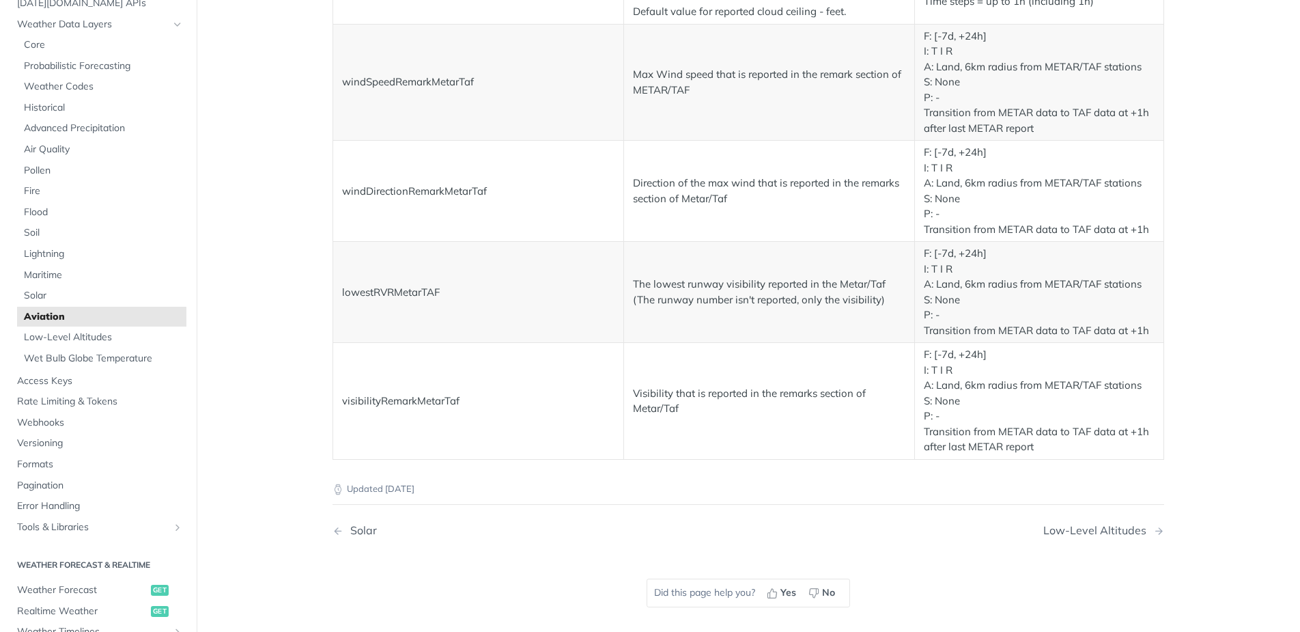
scroll to position [2324, 0]
click at [98, 342] on span "Low-Level Altitudes" at bounding box center [103, 338] width 159 height 14
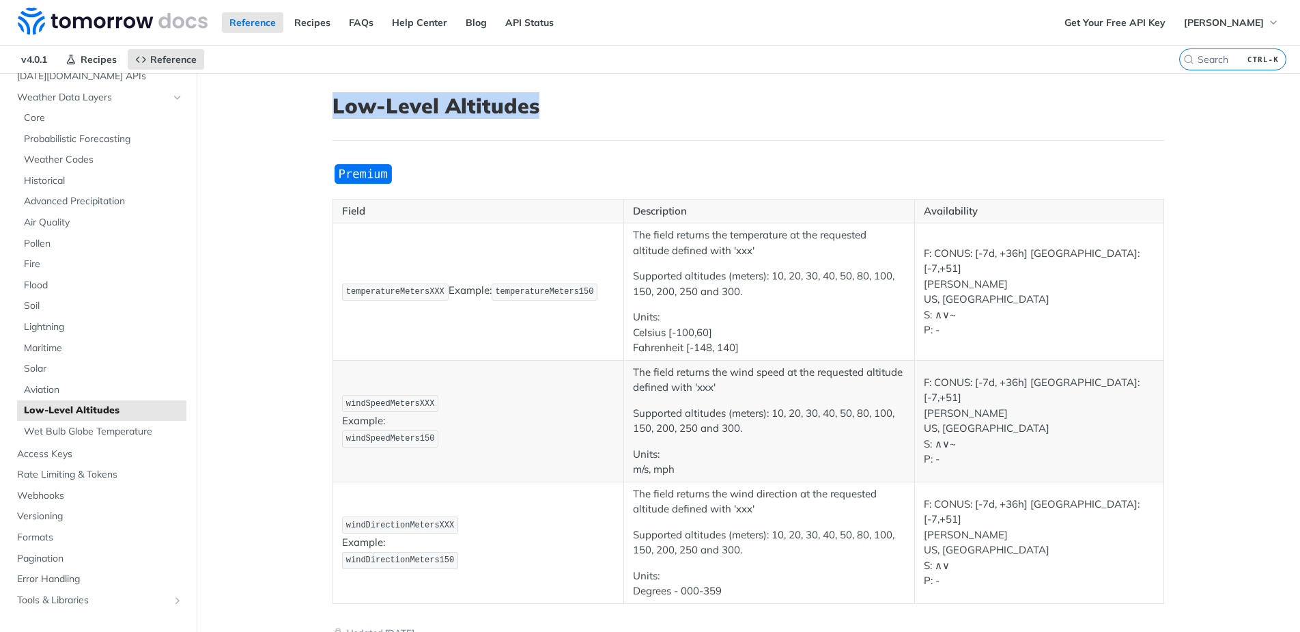
drag, startPoint x: 315, startPoint y: 103, endPoint x: 573, endPoint y: 98, distance: 258.2
click at [573, 98] on article "Low-Level Altitudes Field Description Availability temperatureMetersXXX Example…" at bounding box center [748, 436] width 874 height 726
copy h1 "Low-Level Altitudes"
click at [636, 93] on article "Low-Level Altitudes Field Description Availability temperatureMetersXXX Example…" at bounding box center [748, 436] width 874 height 726
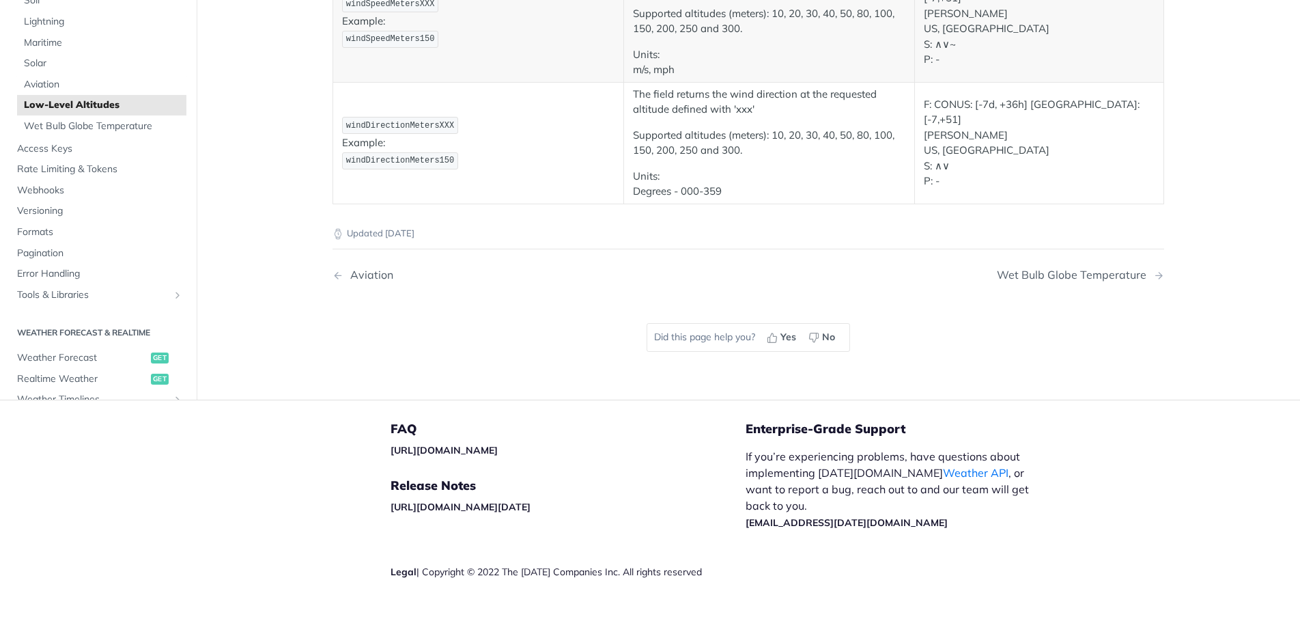
scroll to position [403, 0]
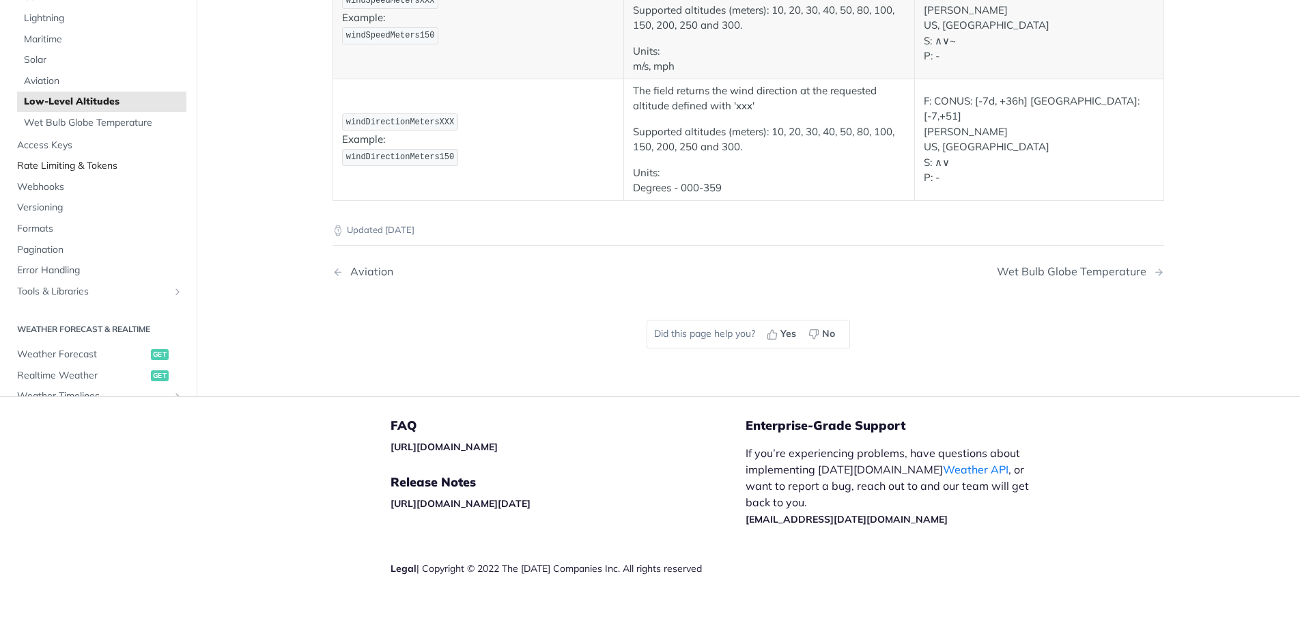
click at [136, 167] on span "Rate Limiting & Tokens" at bounding box center [100, 166] width 166 height 14
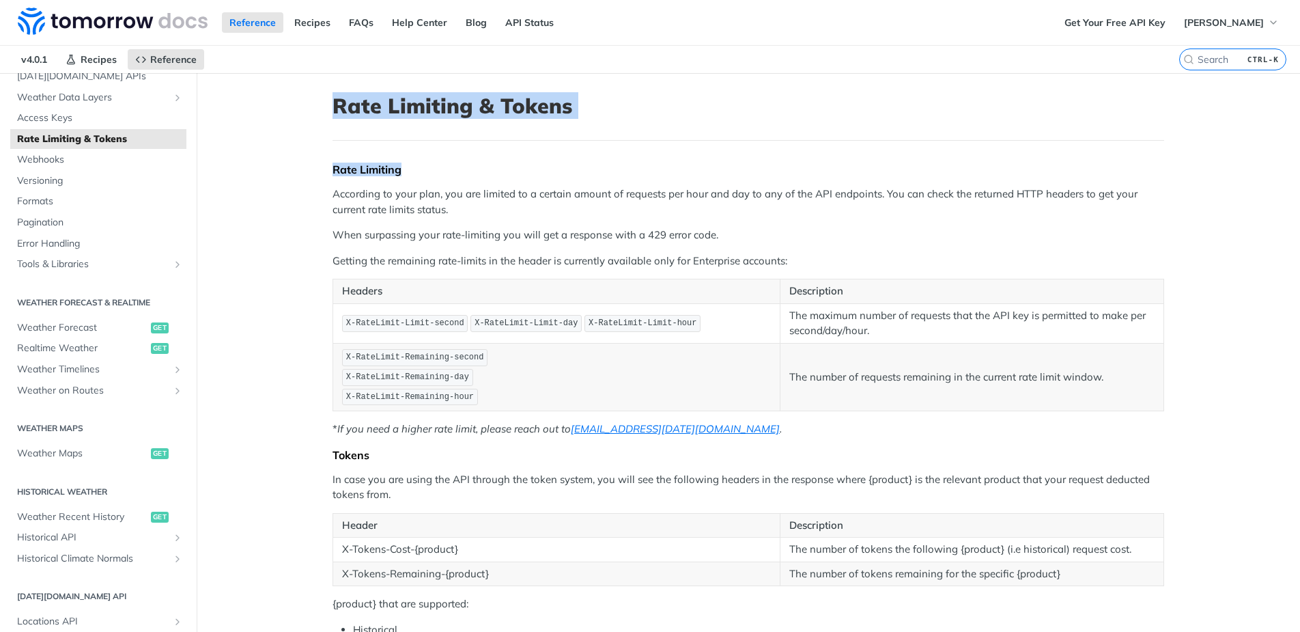
drag, startPoint x: 324, startPoint y: 104, endPoint x: 570, endPoint y: 141, distance: 249.3
click at [570, 141] on article "Rate Limiting & Tokens Rate Limiting According to your plan, you are limited to…" at bounding box center [748, 482] width 874 height 818
copy article "Rate Limiting & Tokens Rate Limiting"
click at [720, 215] on p "According to your plan, you are limited to a certain amount of requests per hou…" at bounding box center [749, 201] width 832 height 31
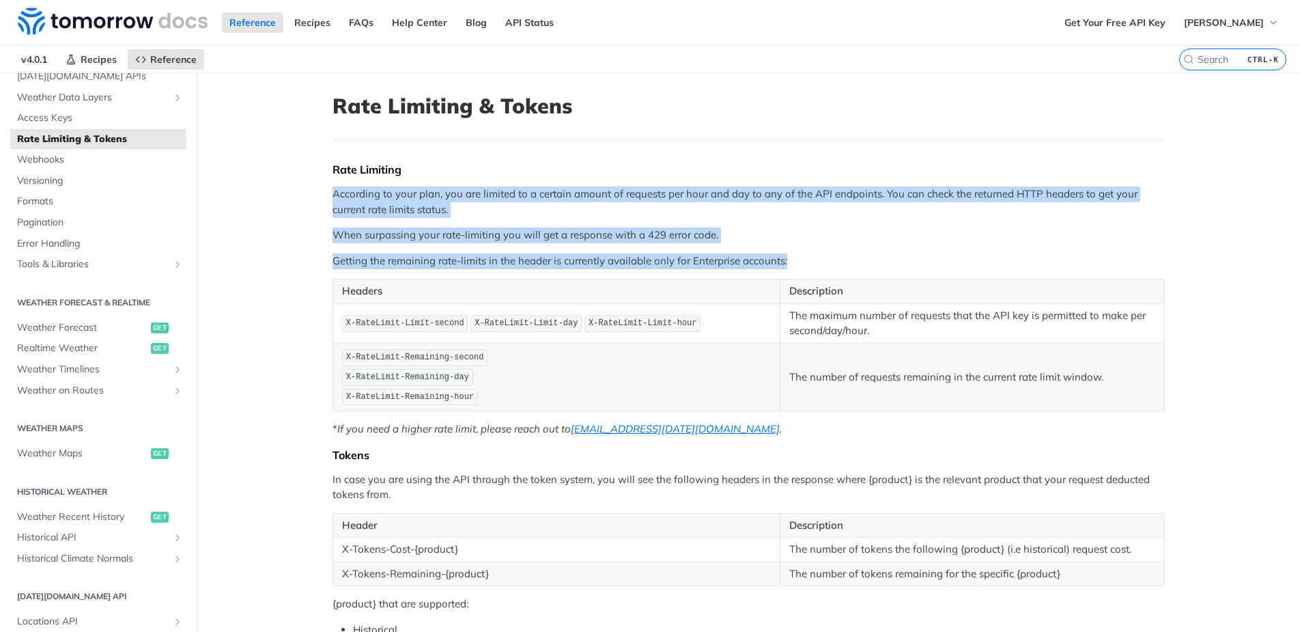
drag, startPoint x: 326, startPoint y: 200, endPoint x: 809, endPoint y: 261, distance: 486.6
click at [809, 261] on article "Rate Limiting & Tokens Rate Limiting According to your plan, you are limited to…" at bounding box center [748, 482] width 874 height 818
copy div "According to your plan, you are limited to a certain amount of requests per hou…"
click at [800, 236] on p "When surpassing your rate-limiting you will get a response with a 429 error cod…" at bounding box center [749, 235] width 832 height 16
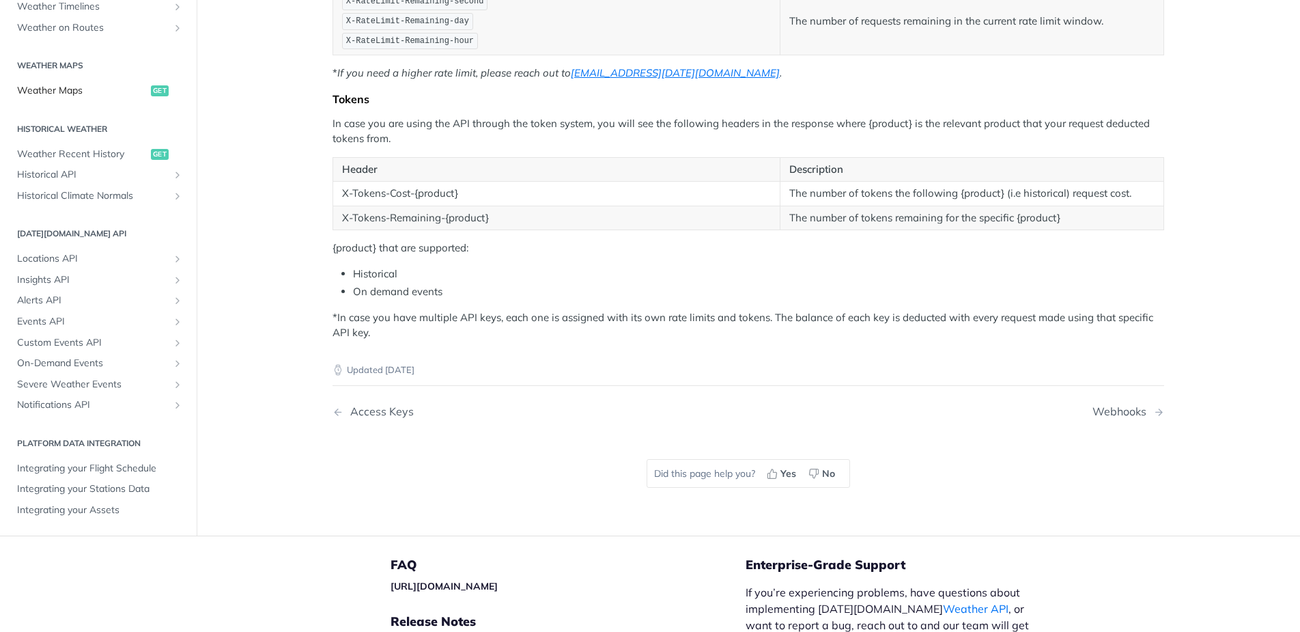
scroll to position [357, 0]
click at [98, 257] on span "Locations API" at bounding box center [93, 258] width 152 height 14
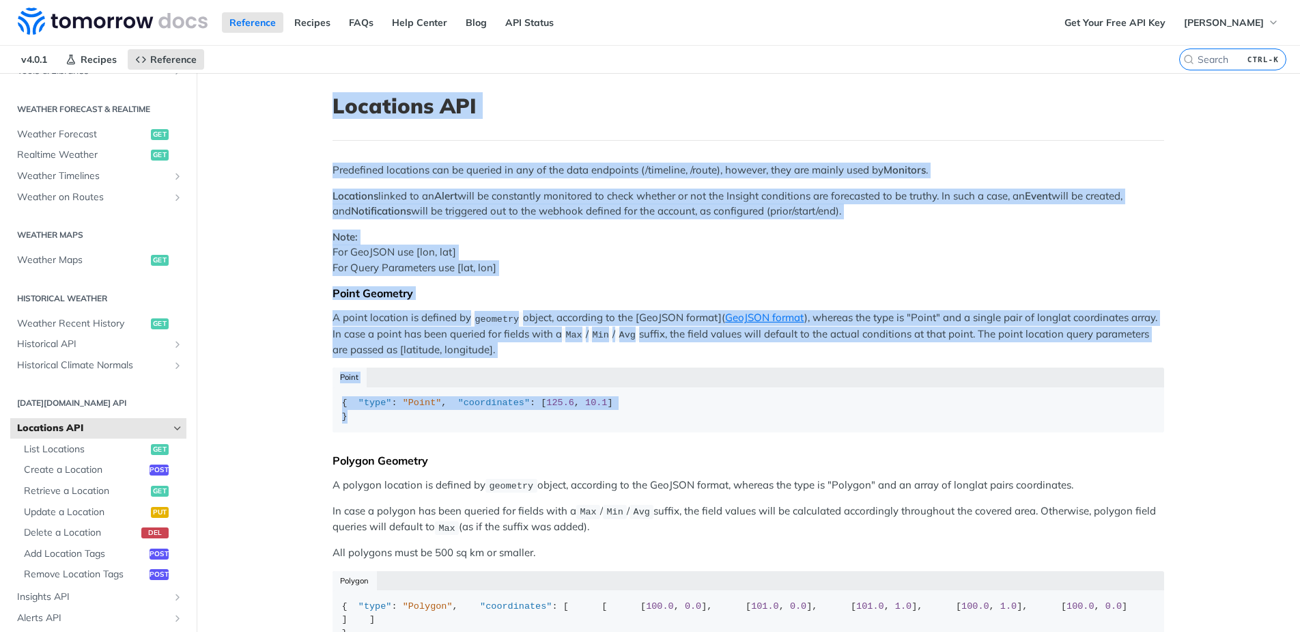
drag, startPoint x: 301, startPoint y: 103, endPoint x: 477, endPoint y: 463, distance: 400.4
click at [477, 463] on main "JUMP TO CTRL-/ Fundamentals [DATE][DOMAIN_NAME] APIs Weather Data Layers Core P…" at bounding box center [650, 565] width 1300 height 984
copy article "Locations API Predefined locations can be queried in any of the data endpoints …"
click at [676, 391] on code "{ "type" : "Point" , "coordinates" : [ 125.6 , 10.1 ] }" at bounding box center [749, 409] width 832 height 45
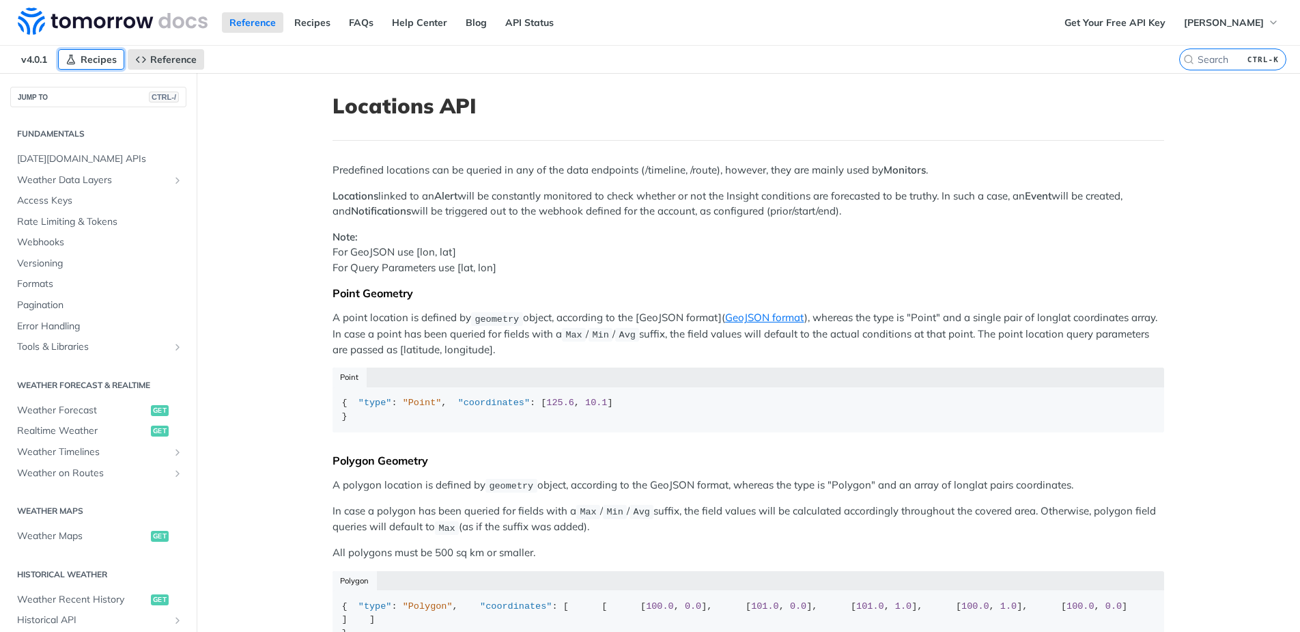
click at [94, 60] on span "Recipes" at bounding box center [99, 59] width 36 height 12
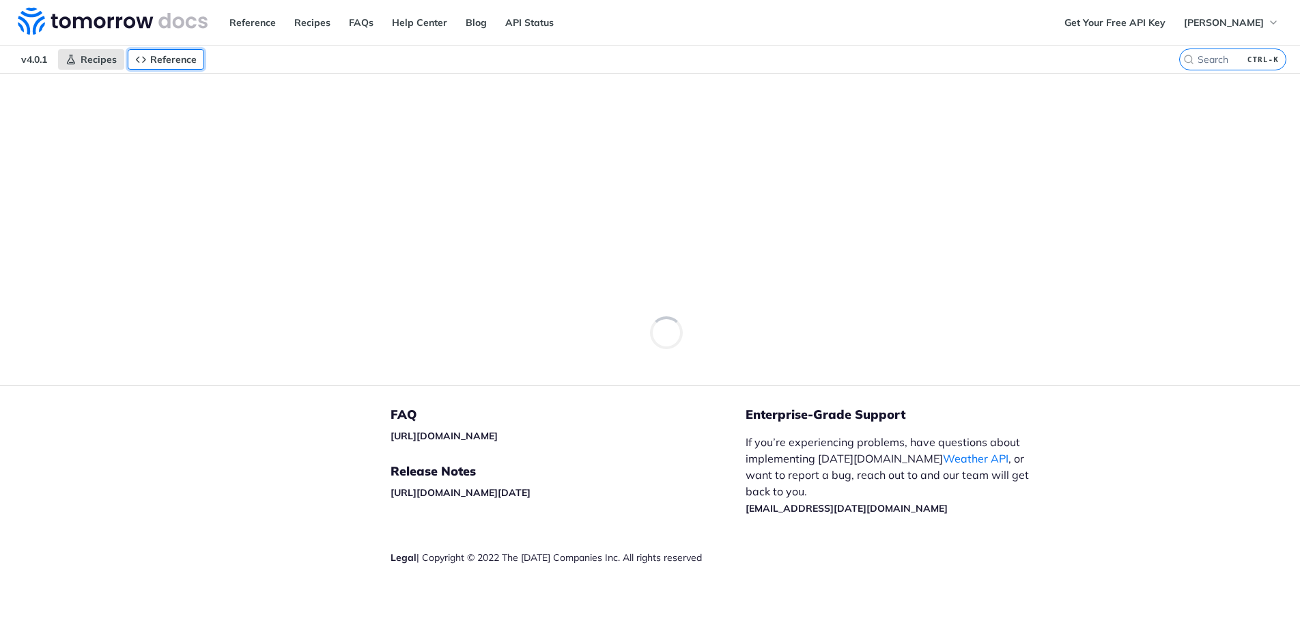
click at [160, 59] on span "Reference" at bounding box center [173, 59] width 46 height 12
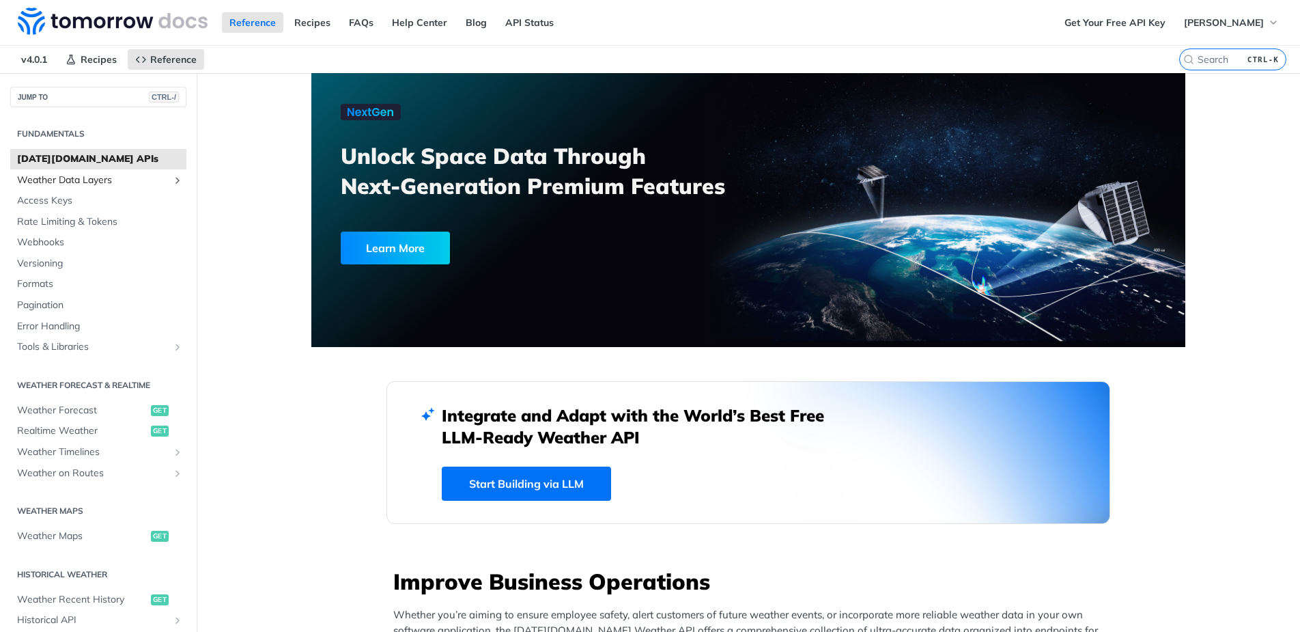
click at [106, 180] on span "Weather Data Layers" at bounding box center [93, 180] width 152 height 14
